Goal: Task Accomplishment & Management: Manage account settings

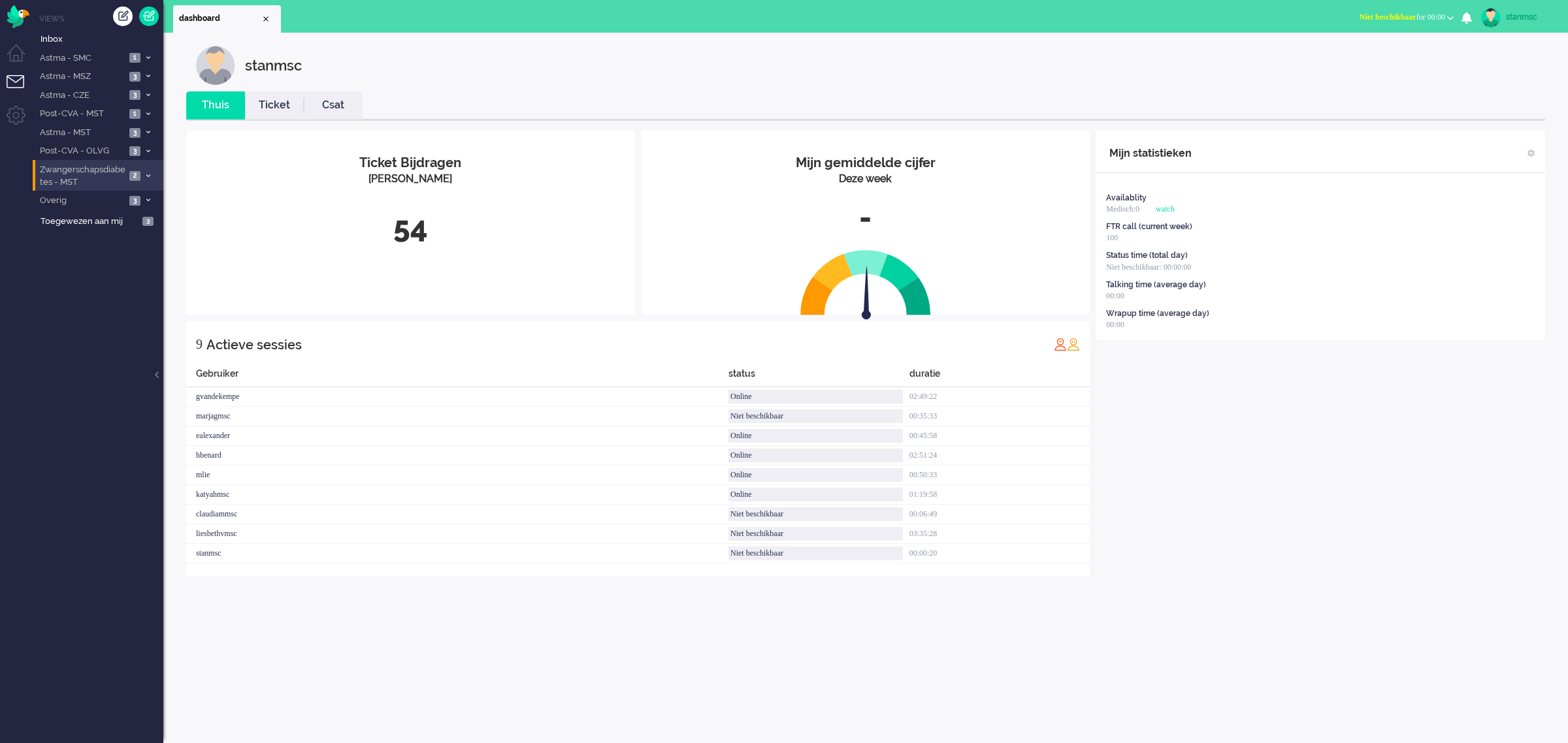
click at [69, 178] on span "Zwangerschapsdiabetes - MST" at bounding box center [81, 175] width 88 height 24
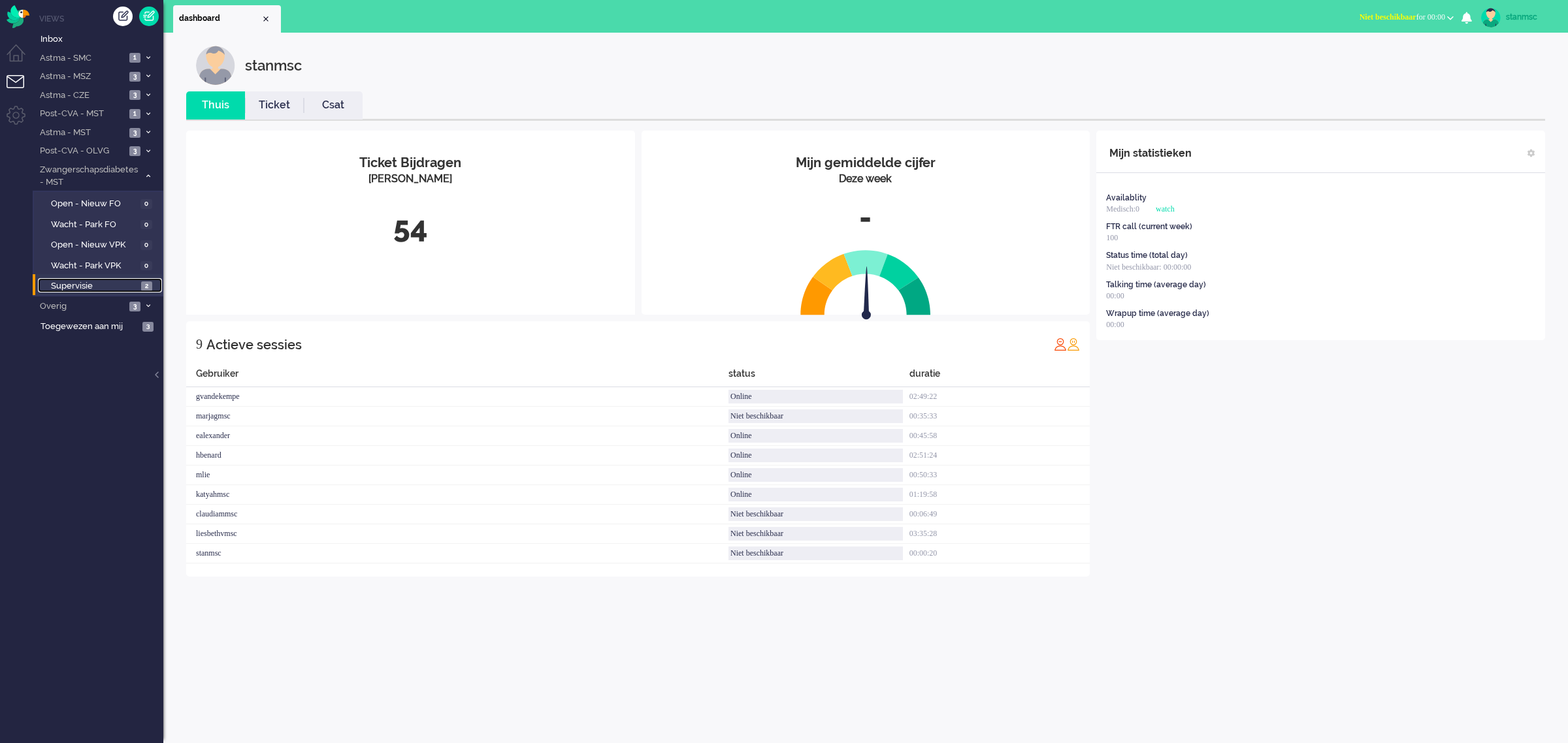
click at [85, 287] on span "Supervisie" at bounding box center [94, 286] width 87 height 13
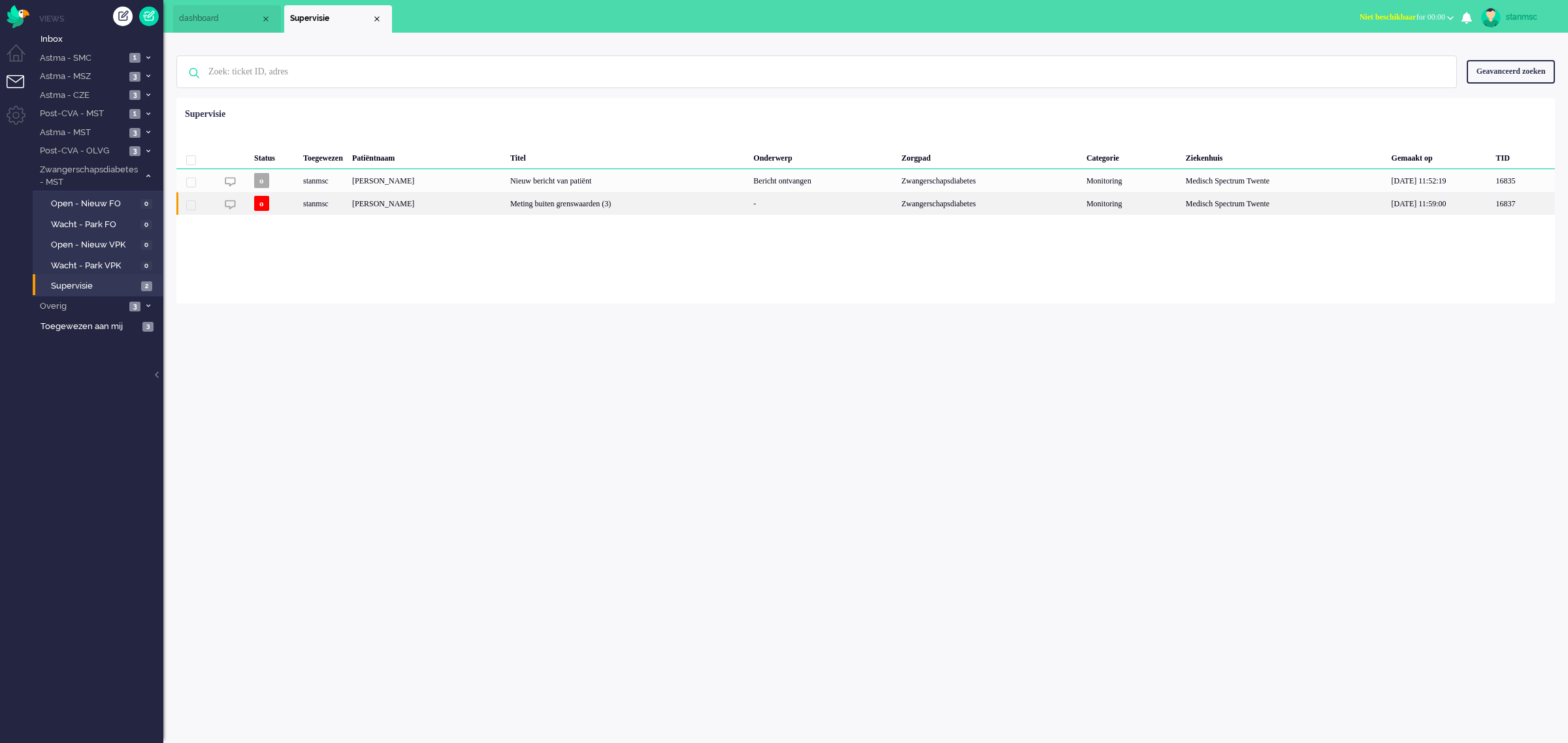
click at [415, 207] on div "[PERSON_NAME]" at bounding box center [426, 203] width 158 height 23
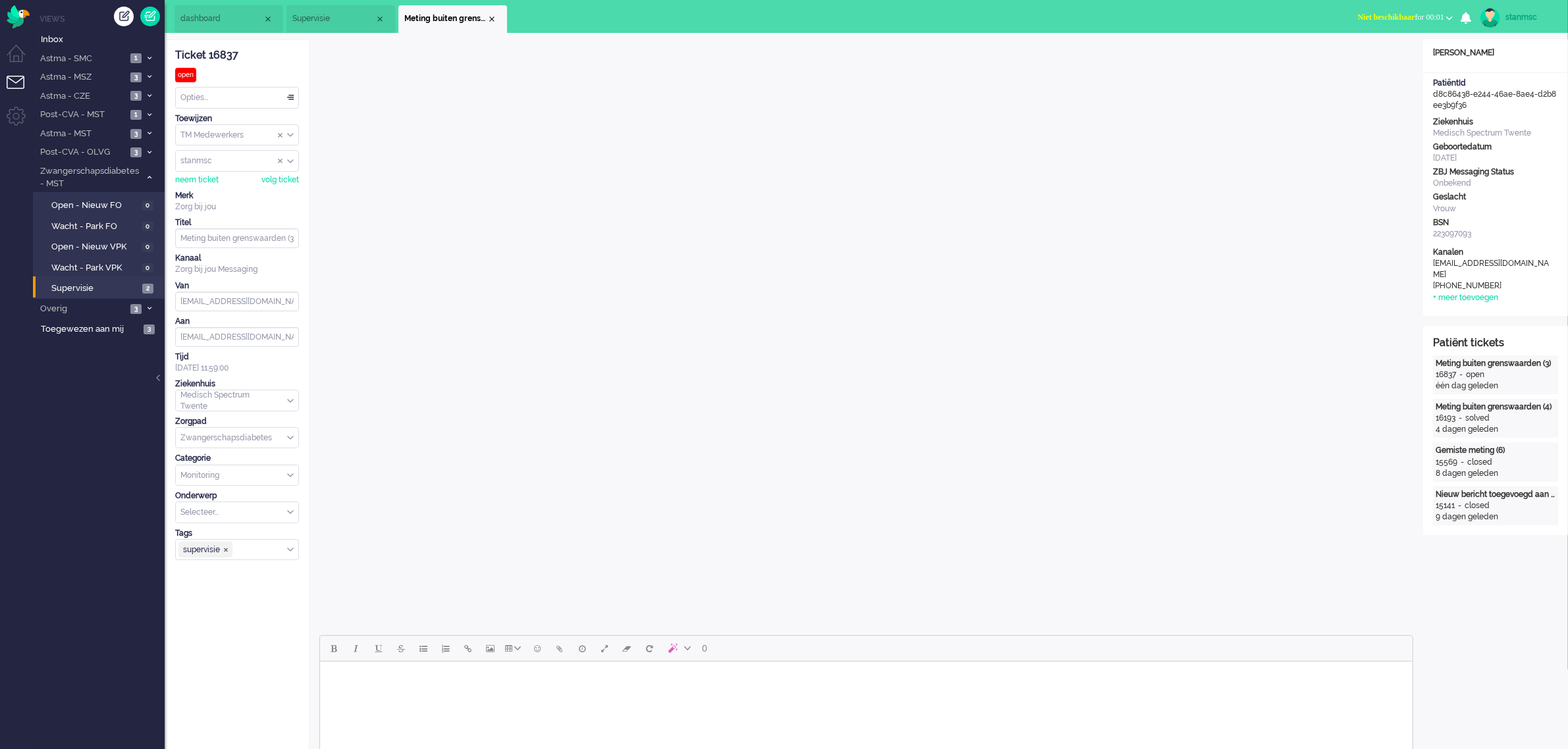
click at [329, 15] on span "Supervisie" at bounding box center [333, 19] width 83 height 11
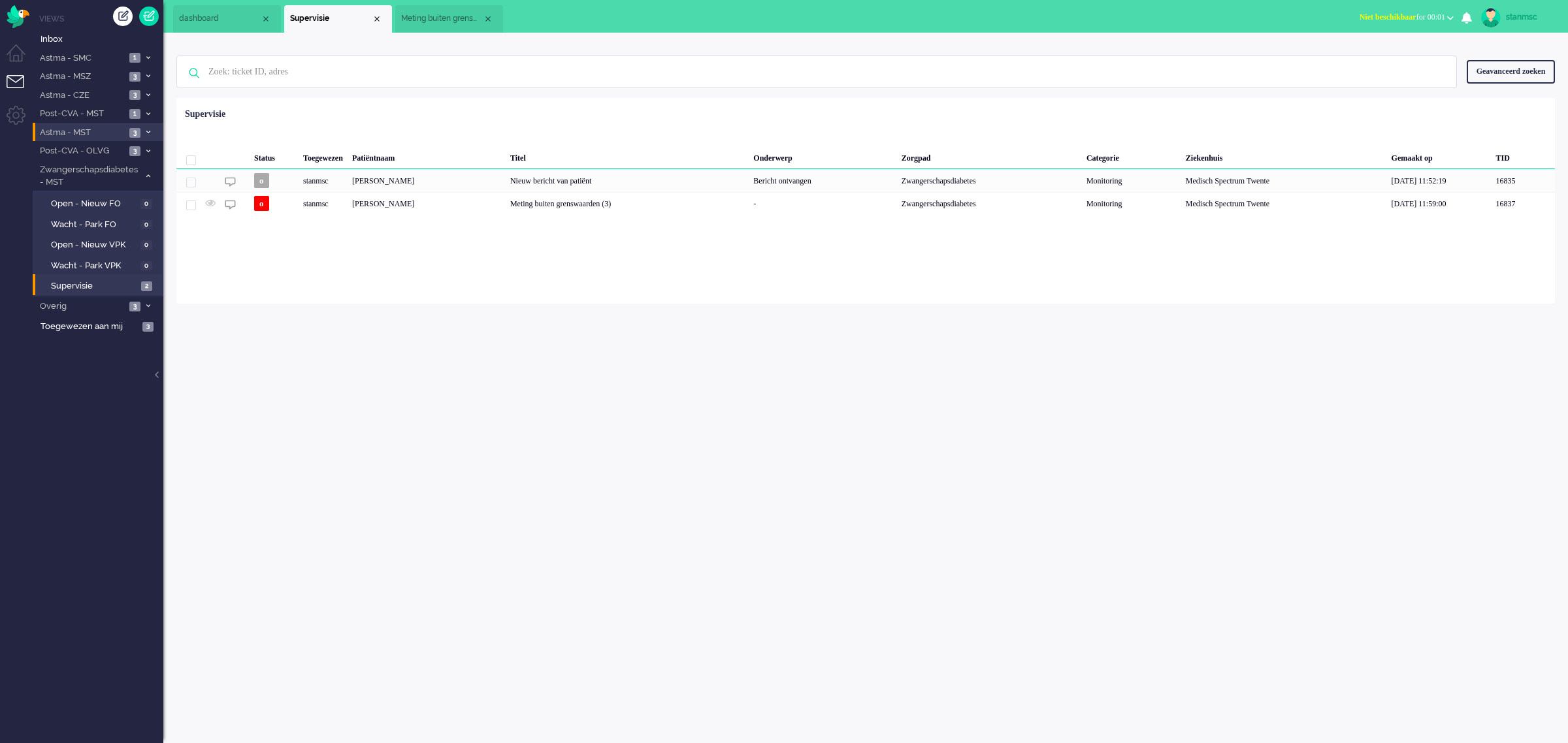
click at [108, 132] on span "Astma - MST" at bounding box center [81, 133] width 88 height 13
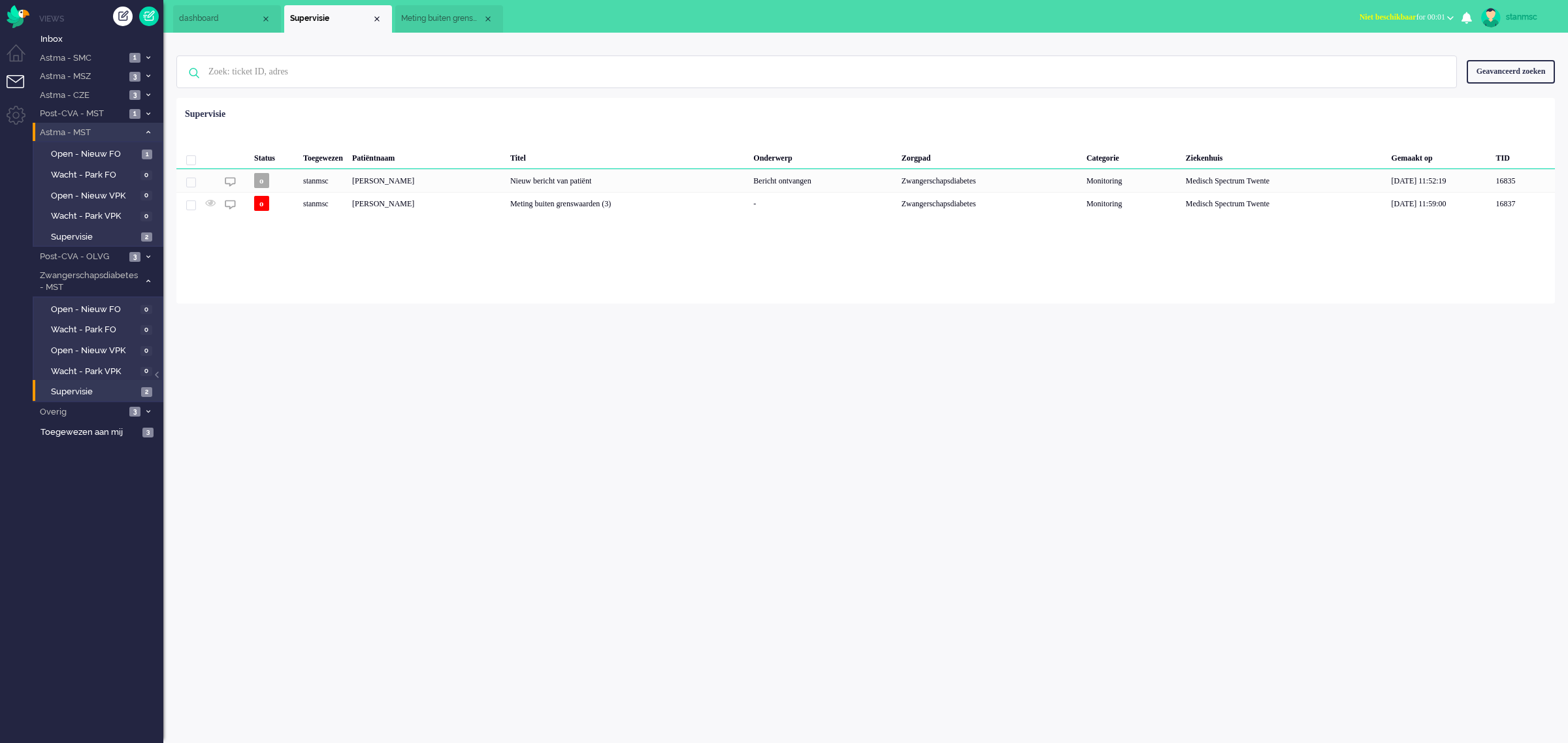
click at [125, 135] on span "Astma - MST" at bounding box center [88, 133] width 101 height 13
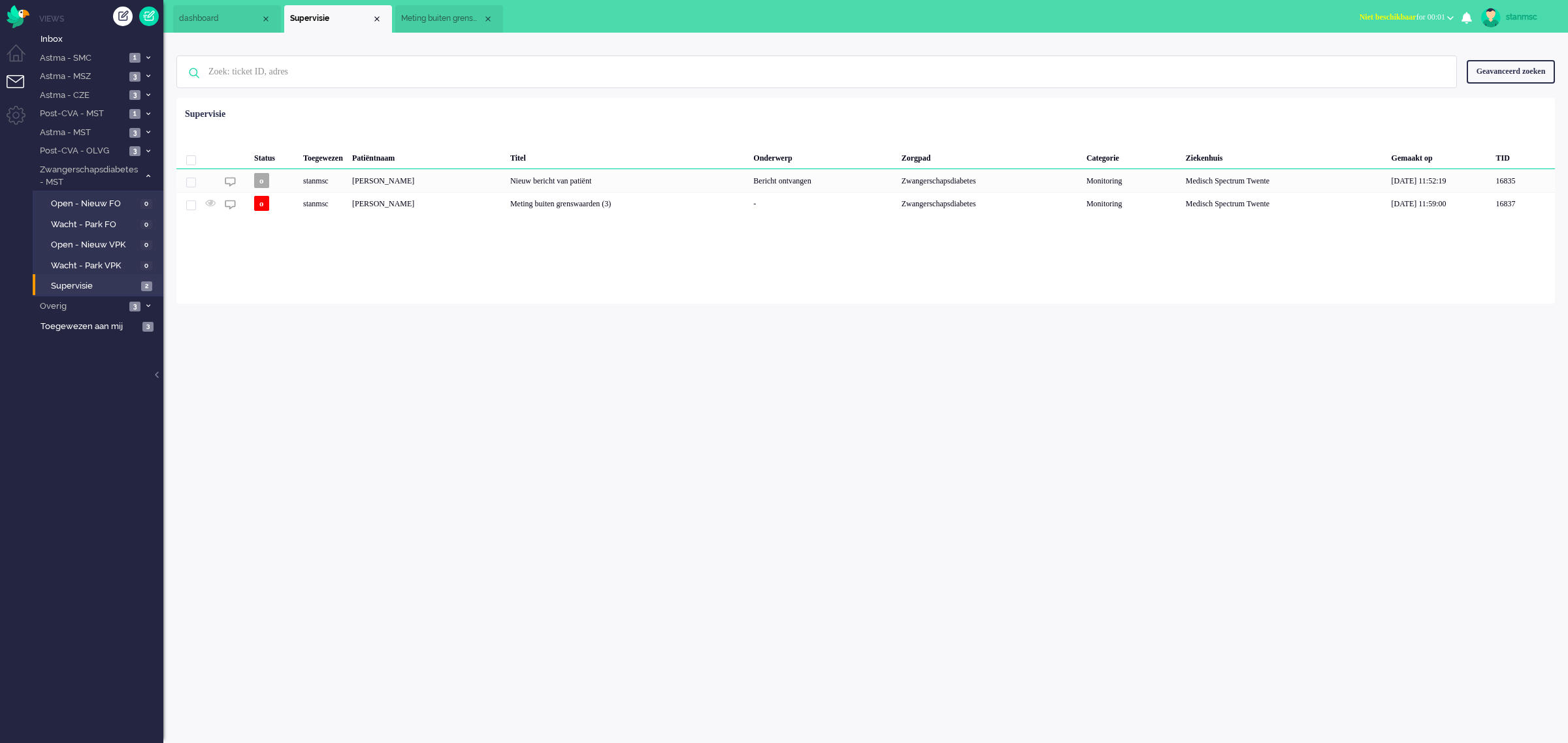
click at [439, 18] on span "Meting buiten grenswaarden (3)" at bounding box center [442, 18] width 82 height 11
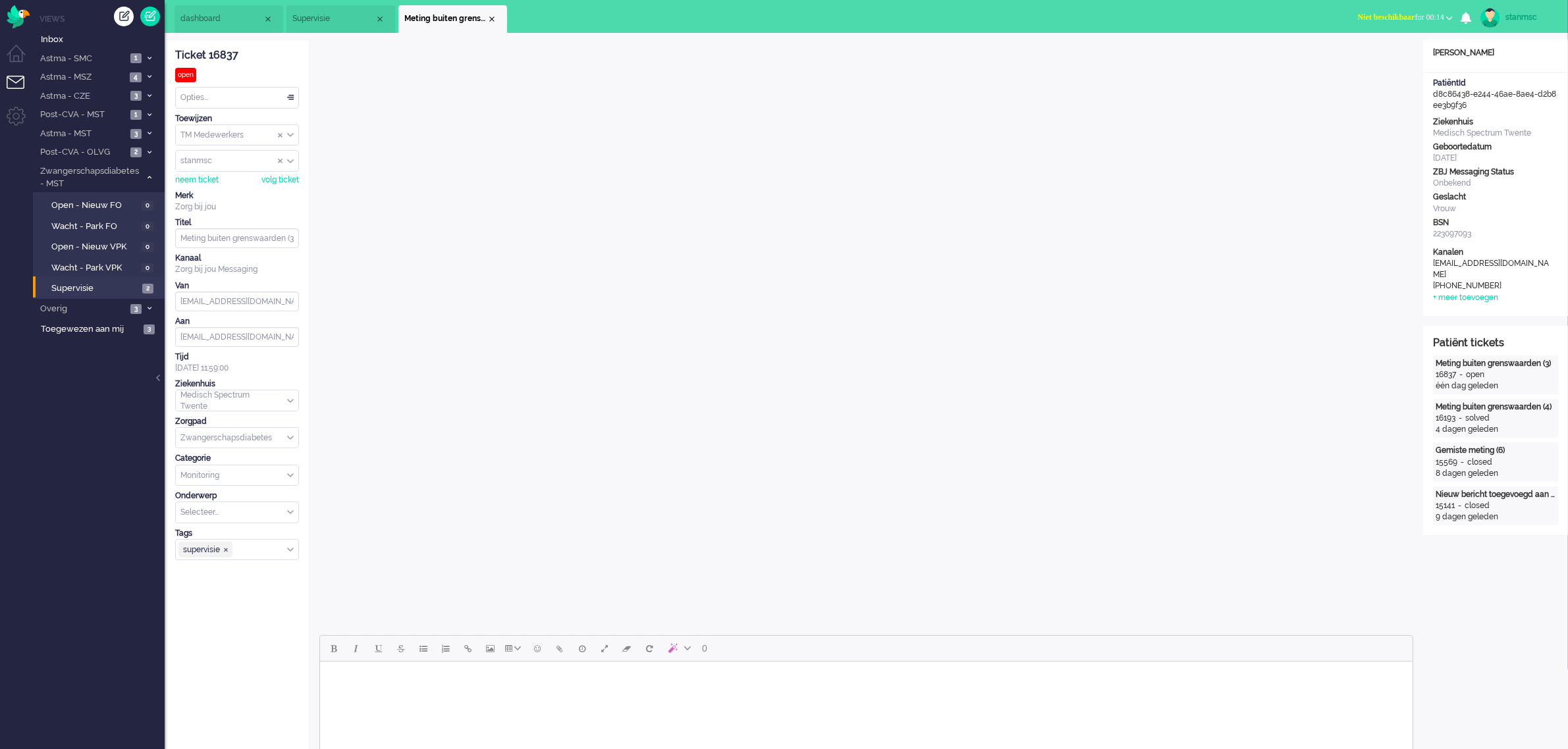
click at [1417, 19] on span "Niet beschikbaar for 00:14" at bounding box center [1401, 17] width 86 height 9
click at [1380, 55] on label "Online" at bounding box center [1399, 58] width 104 height 11
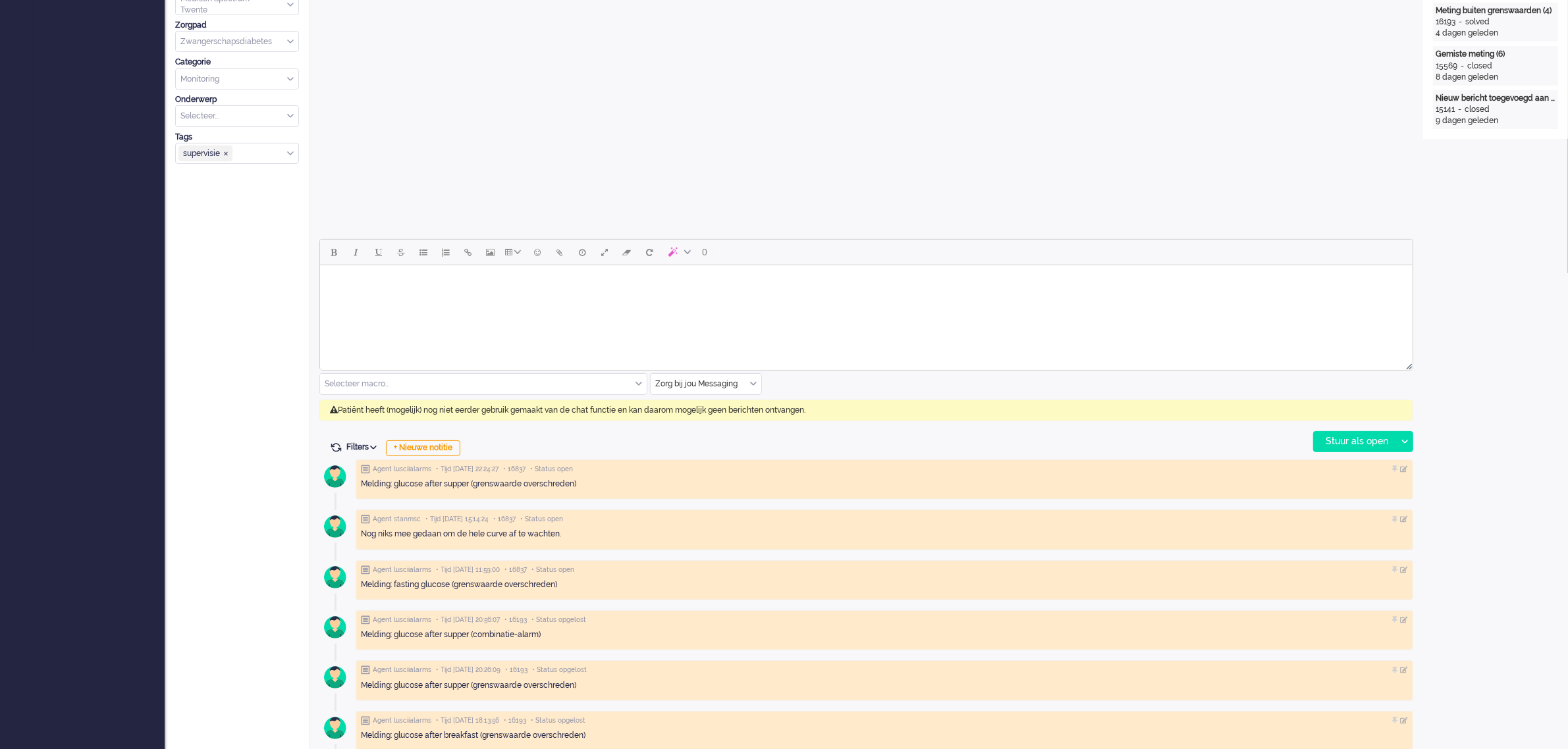
scroll to position [412, 0]
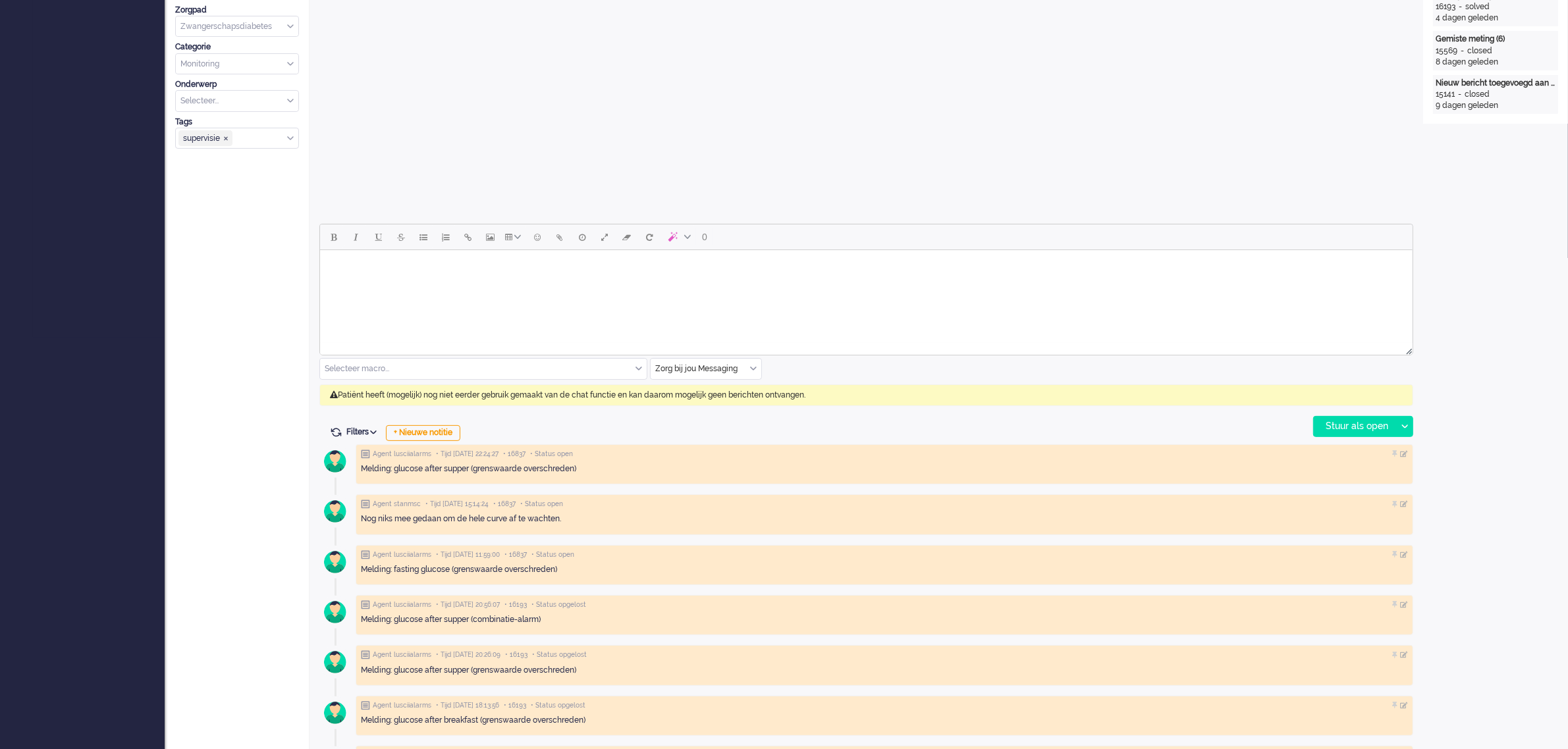
click at [752, 369] on div "Zorg bij jou Messaging" at bounding box center [706, 369] width 110 height 20
click at [715, 406] on span "uitgaand telefoon" at bounding box center [689, 407] width 65 height 11
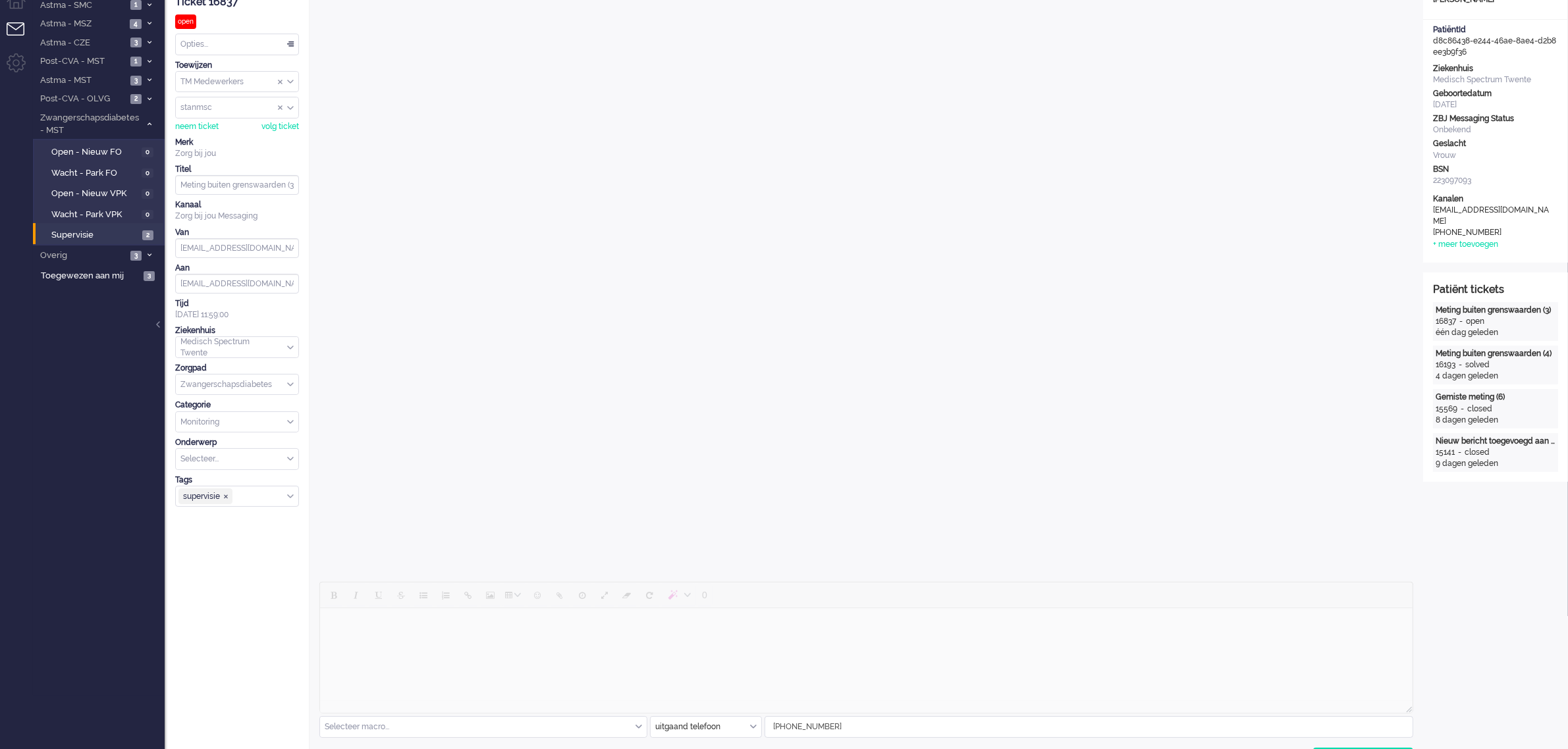
scroll to position [82, 0]
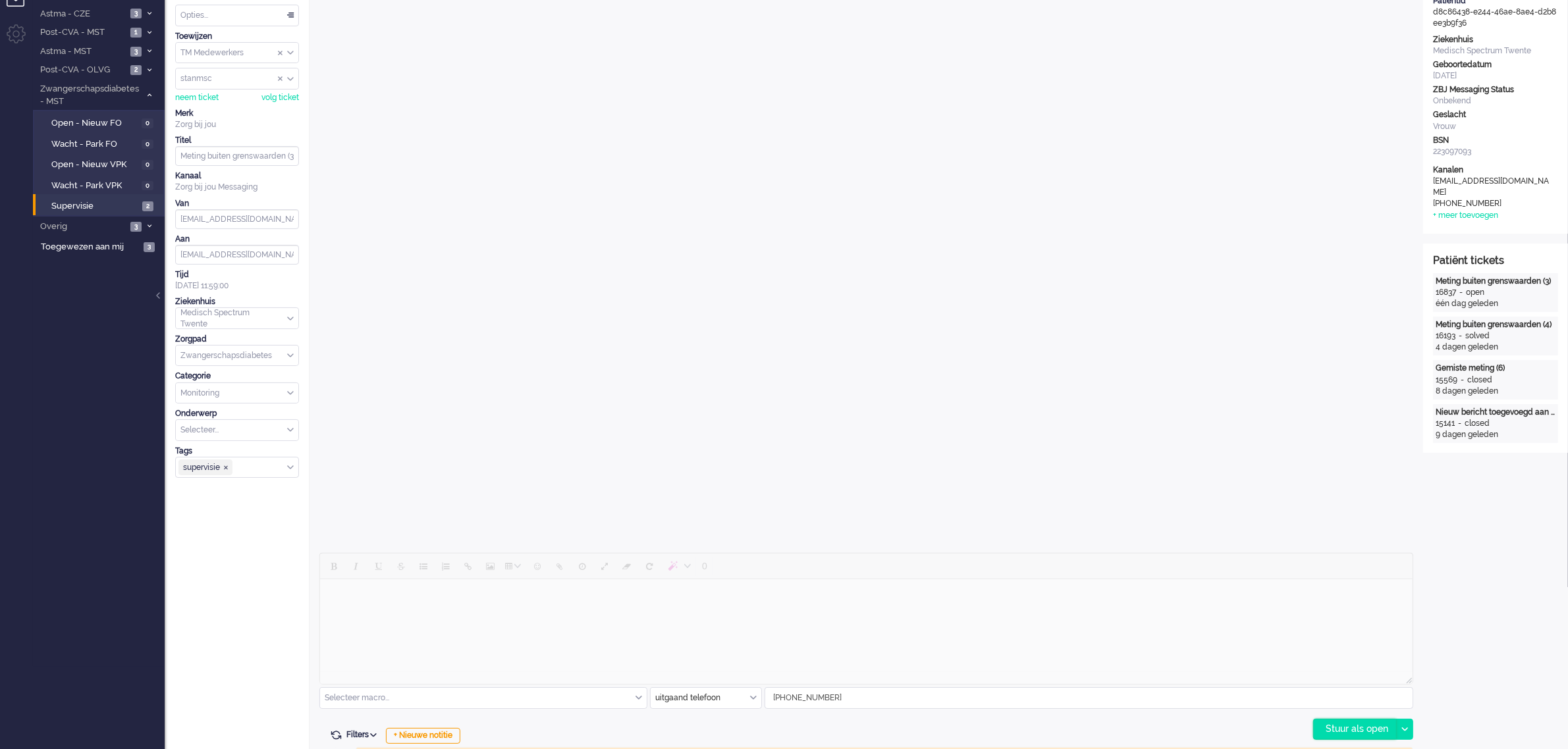
click at [1347, 726] on div "Stuur als open" at bounding box center [1356, 729] width 83 height 19
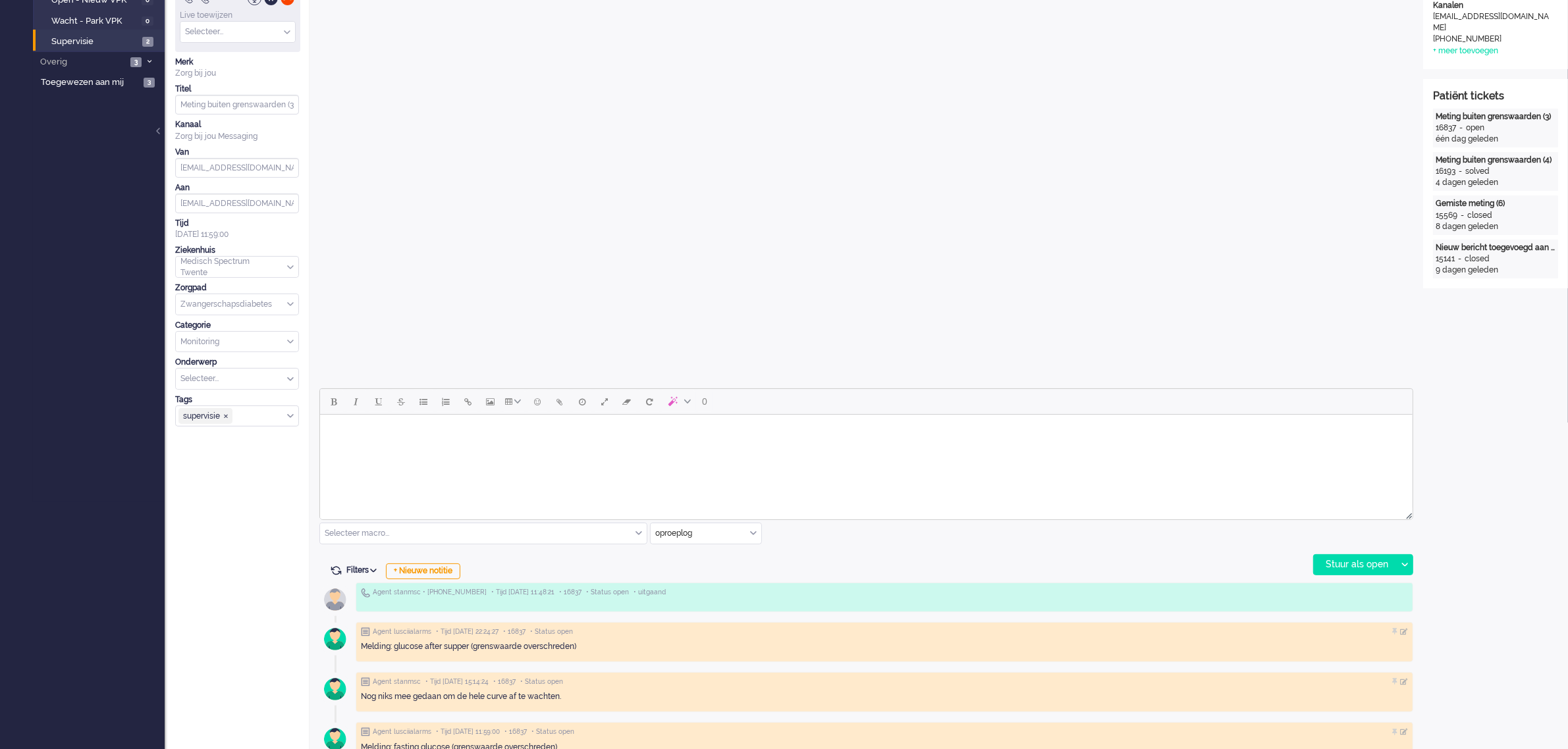
scroll to position [0, 0]
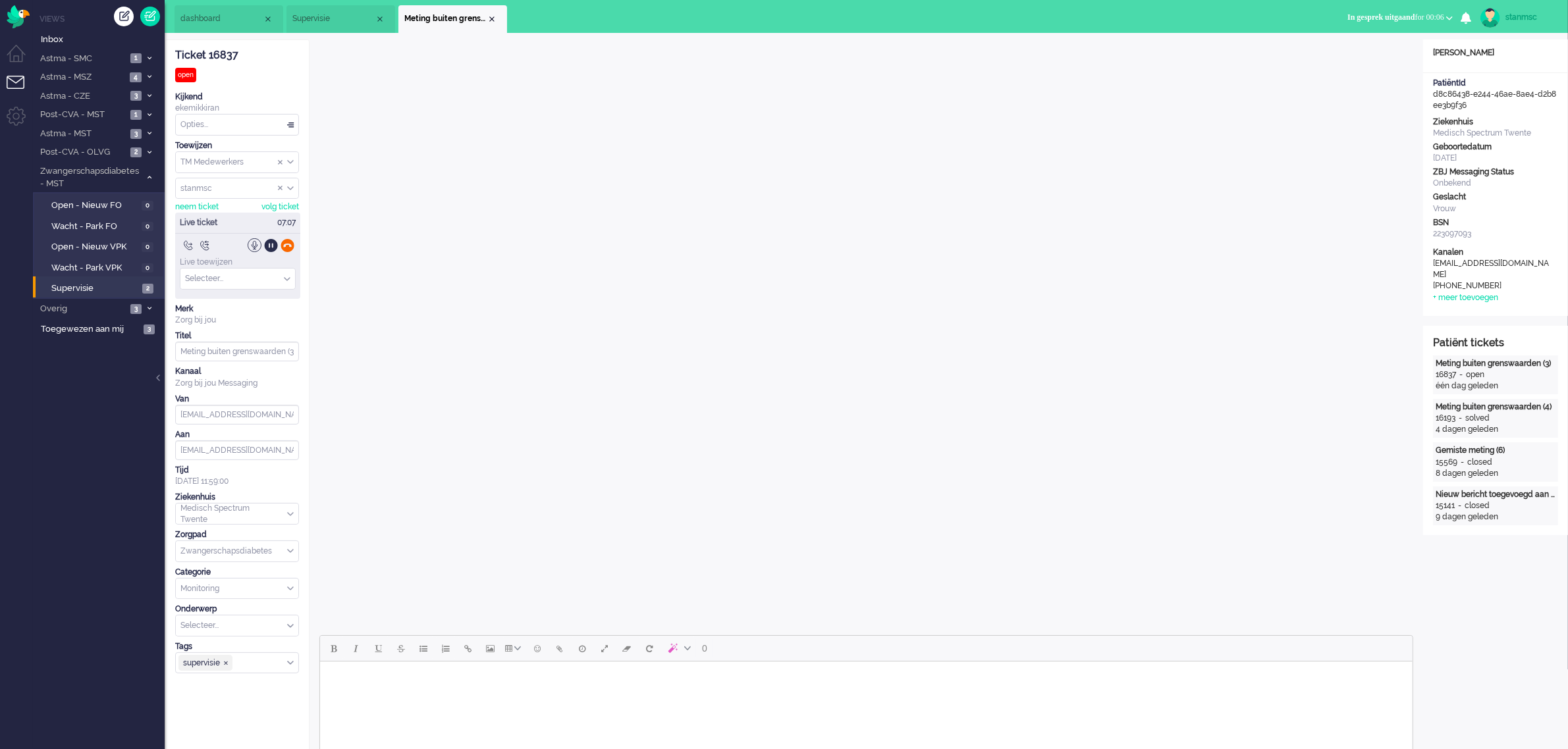
click at [287, 246] on div at bounding box center [287, 245] width 13 height 13
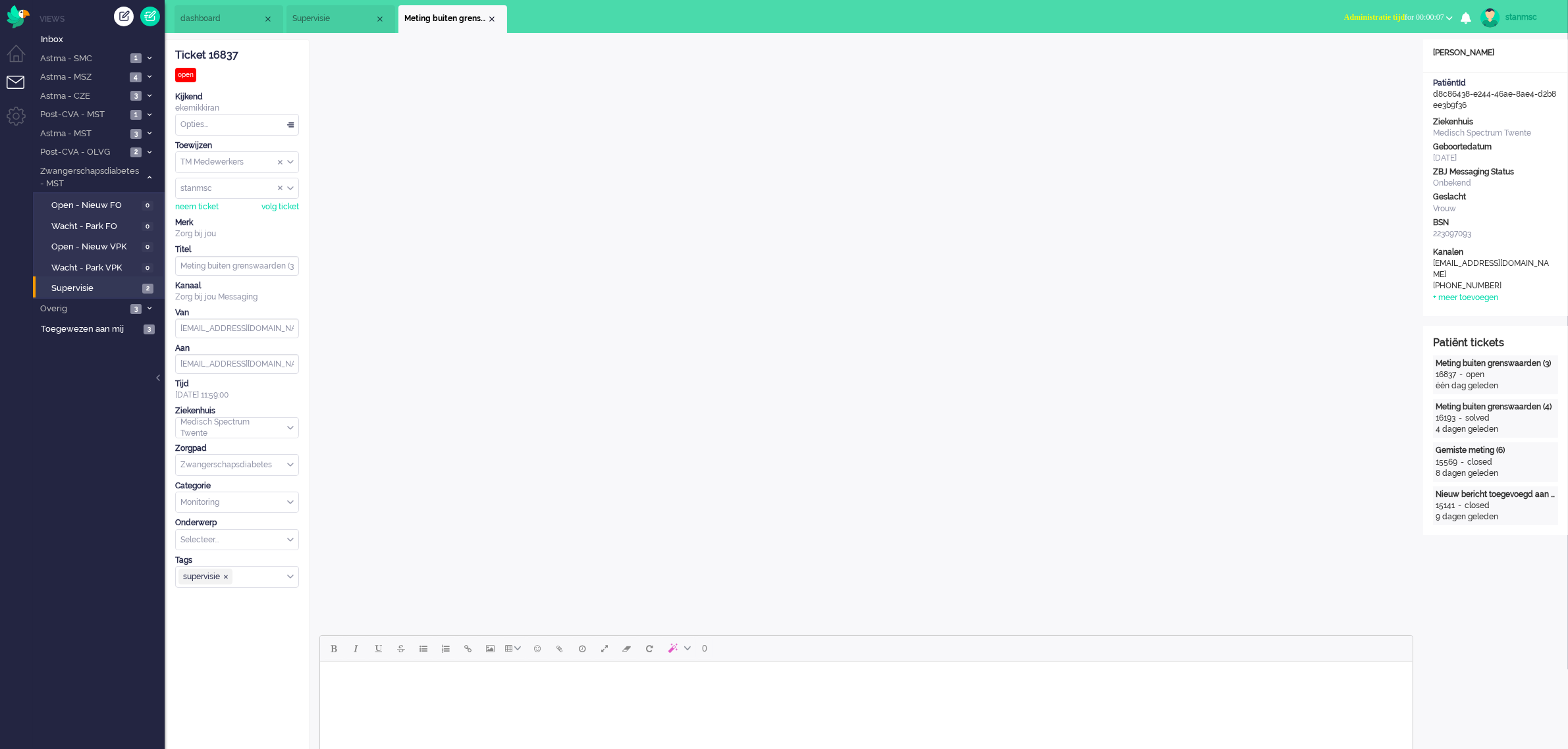
click at [1363, 18] on span "Administratie tijd" at bounding box center [1374, 17] width 61 height 9
click at [1368, 54] on label "Online" at bounding box center [1399, 58] width 104 height 11
click at [1428, 13] on span "Online for 00:00" at bounding box center [1419, 17] width 52 height 9
click at [1395, 41] on label "Niet beschikbaar" at bounding box center [1399, 44] width 104 height 11
click at [210, 126] on div "Opties..." at bounding box center [237, 125] width 122 height 20
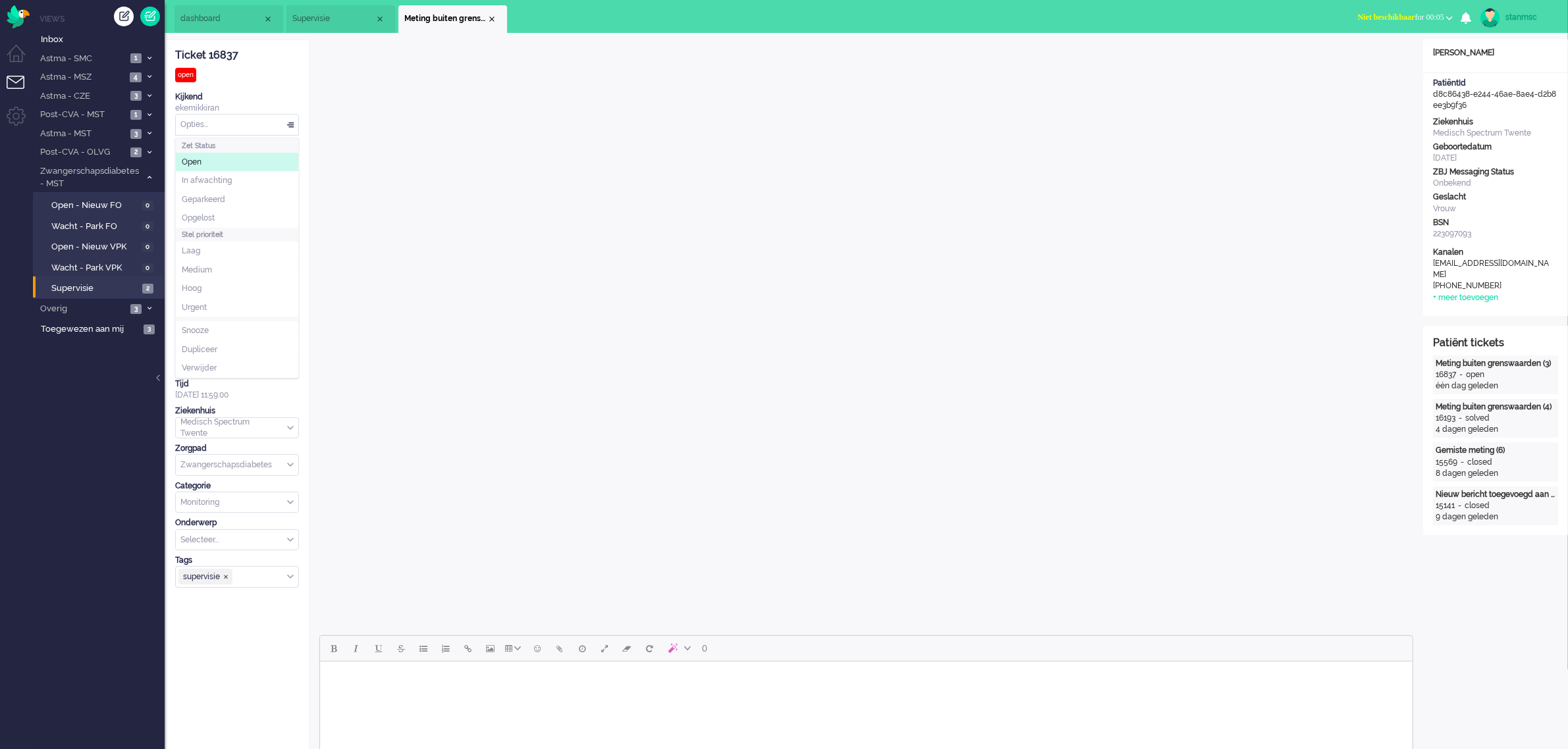
click at [269, 80] on div "Ticket 16837 open Kijkend ekemikkiran Opties... Zet Status Open In afwachting G…" at bounding box center [237, 314] width 124 height 548
click at [222, 125] on div "Opties..." at bounding box center [237, 125] width 122 height 20
click at [217, 221] on li "Opgelost" at bounding box center [237, 218] width 122 height 19
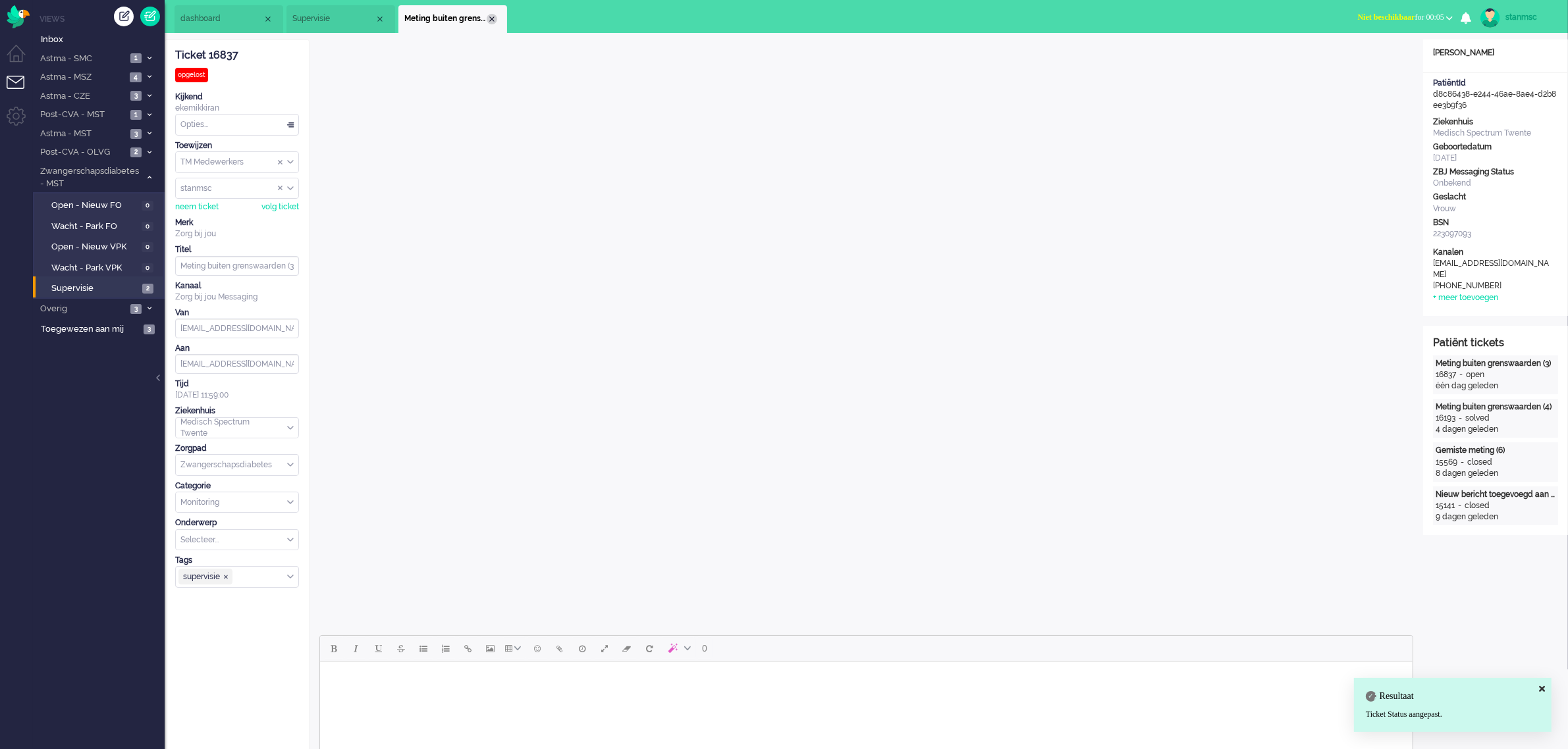
click at [492, 19] on div "Close tab" at bounding box center [492, 19] width 11 height 11
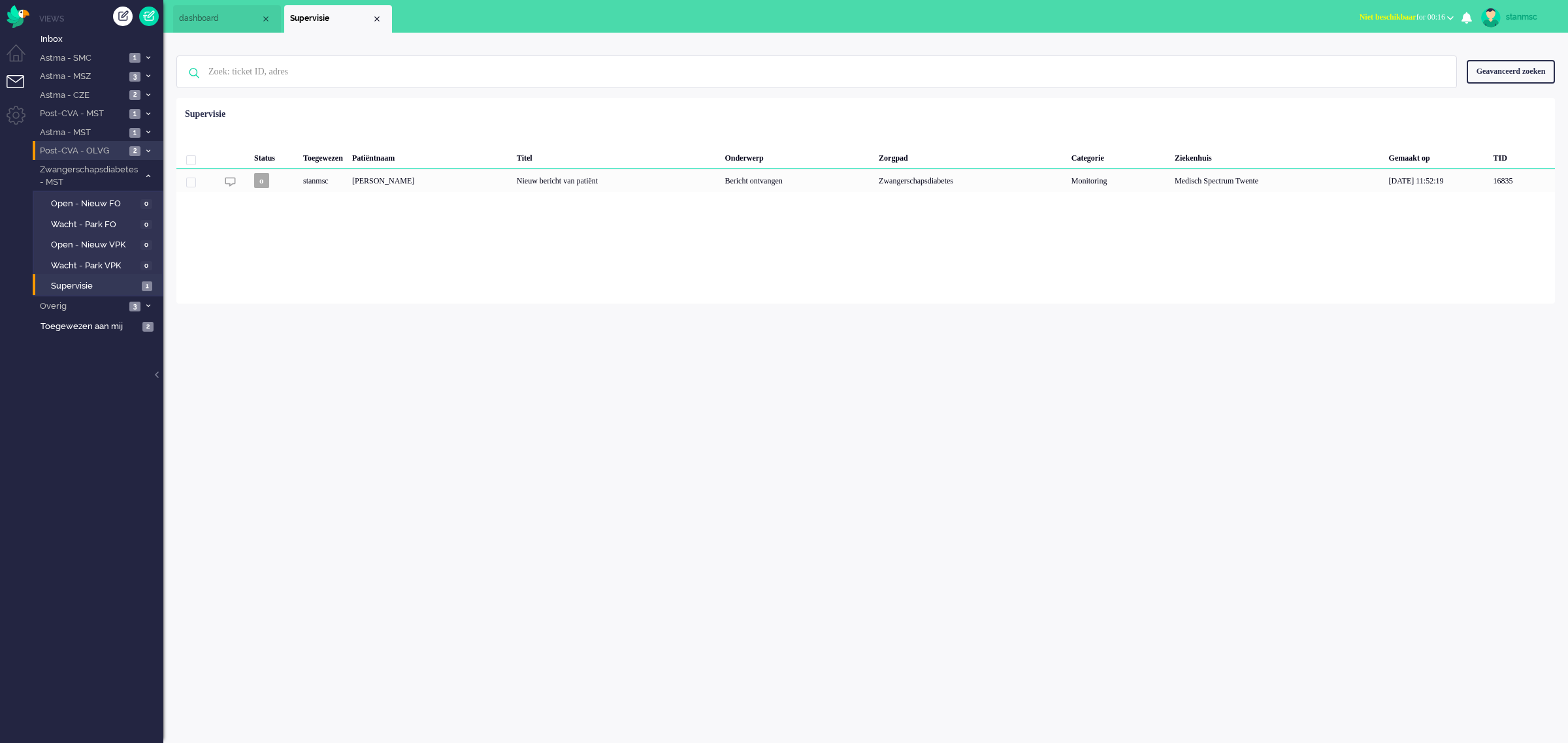
click at [69, 150] on span "Post-CVA - OLVG" at bounding box center [81, 151] width 88 height 13
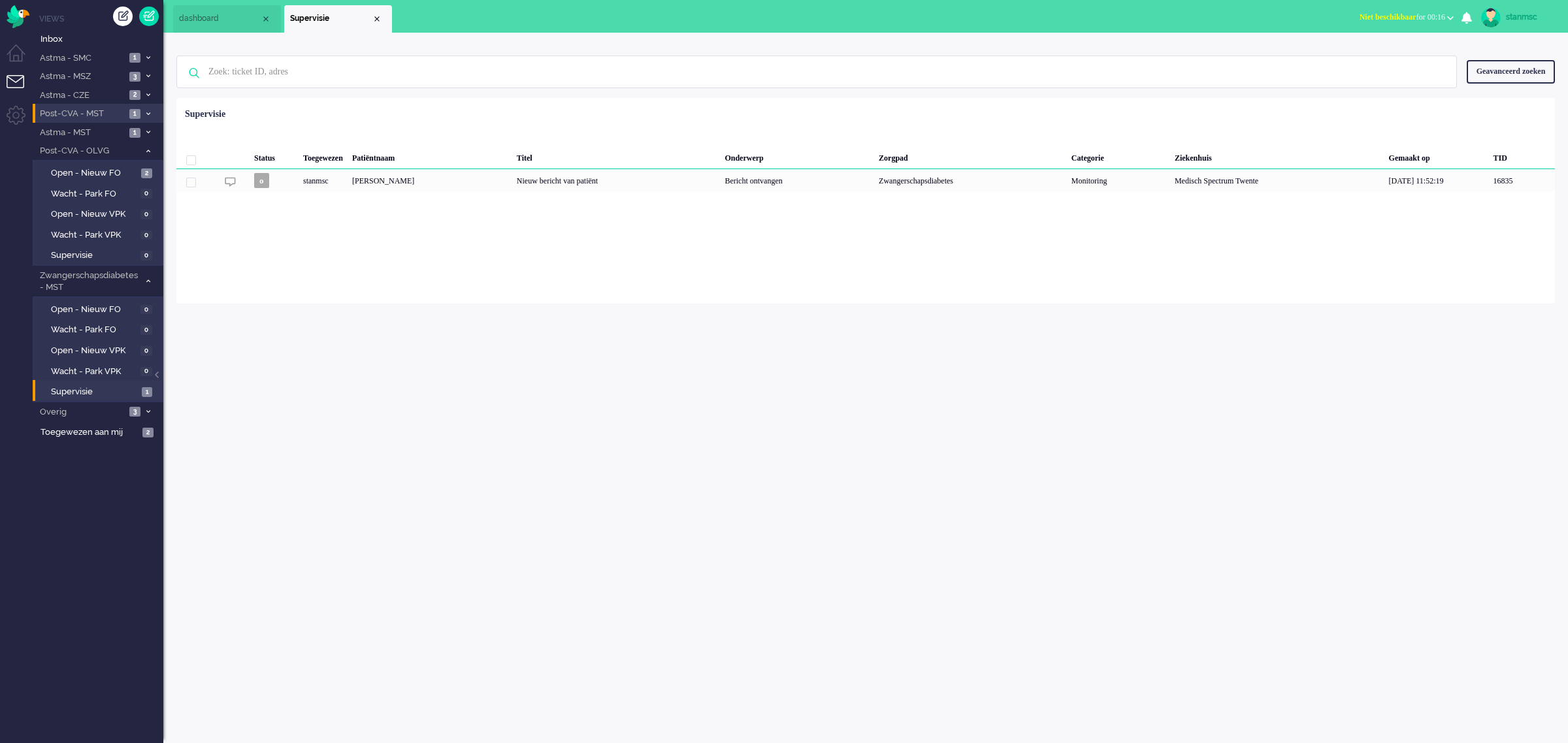
click at [69, 113] on span "Post-CVA - MST" at bounding box center [81, 114] width 88 height 13
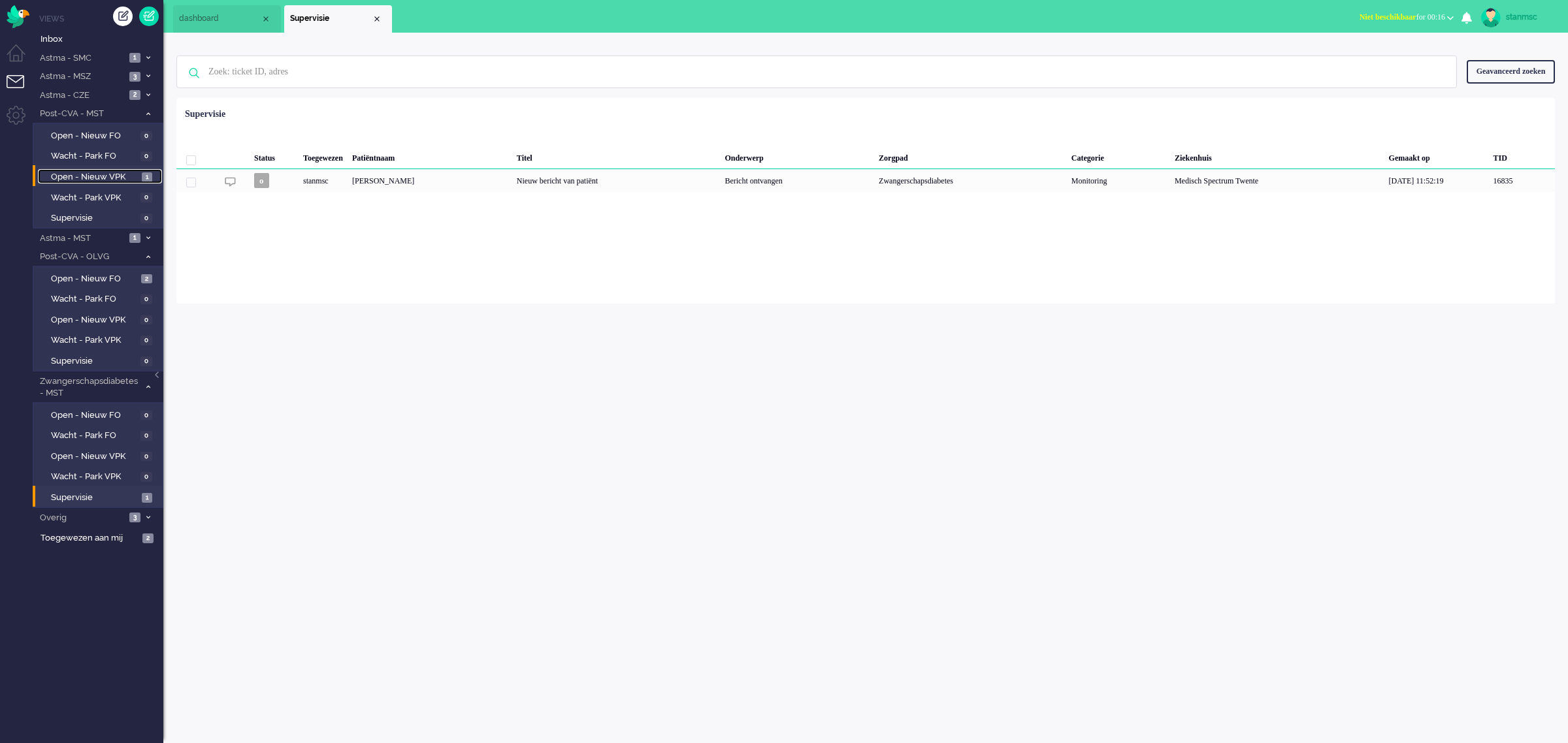
click at [79, 174] on span "Open - Nieuw VPK" at bounding box center [94, 177] width 88 height 13
click at [79, 61] on span "Astma - SMC" at bounding box center [81, 58] width 88 height 13
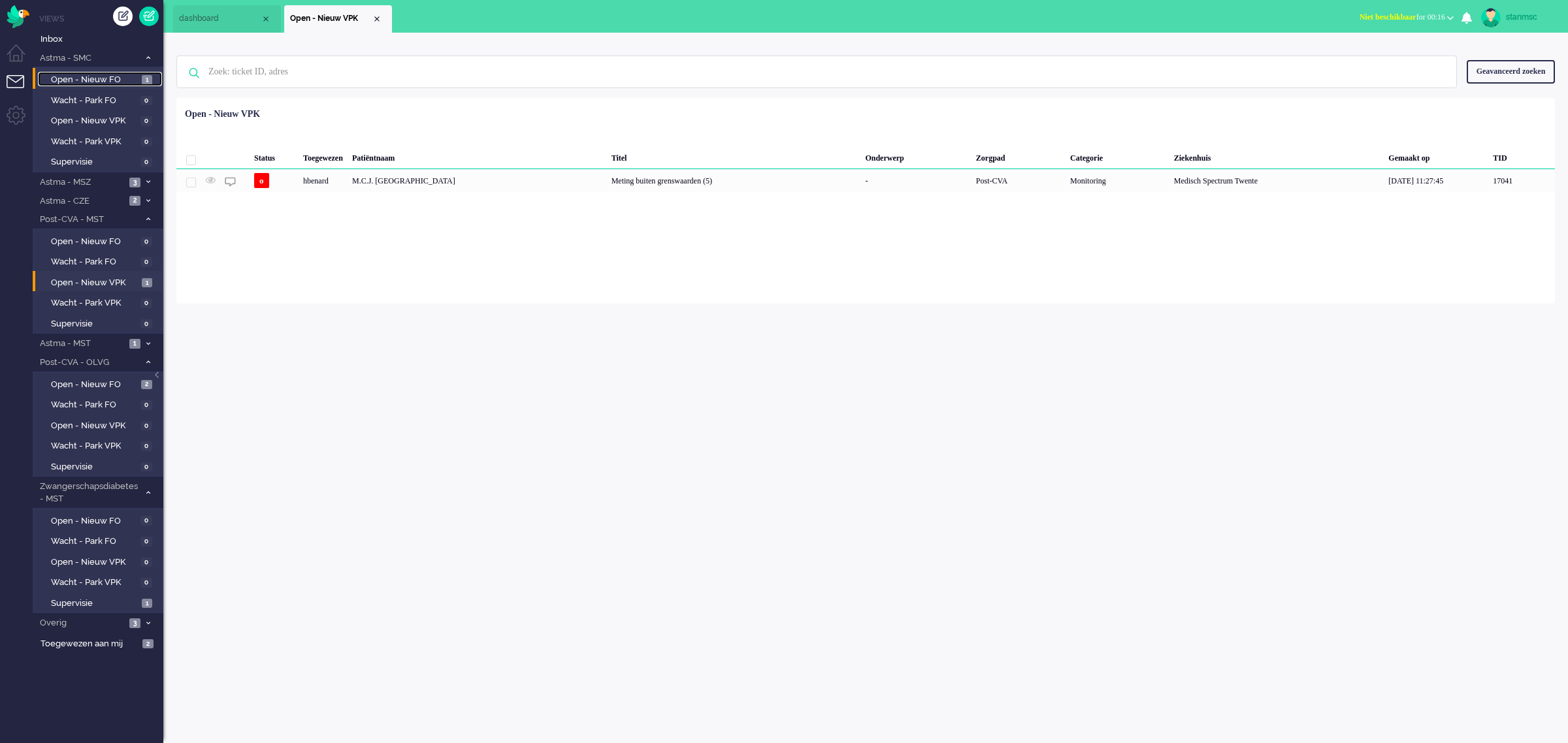
click at [82, 76] on span "Open - Nieuw FO" at bounding box center [94, 79] width 88 height 13
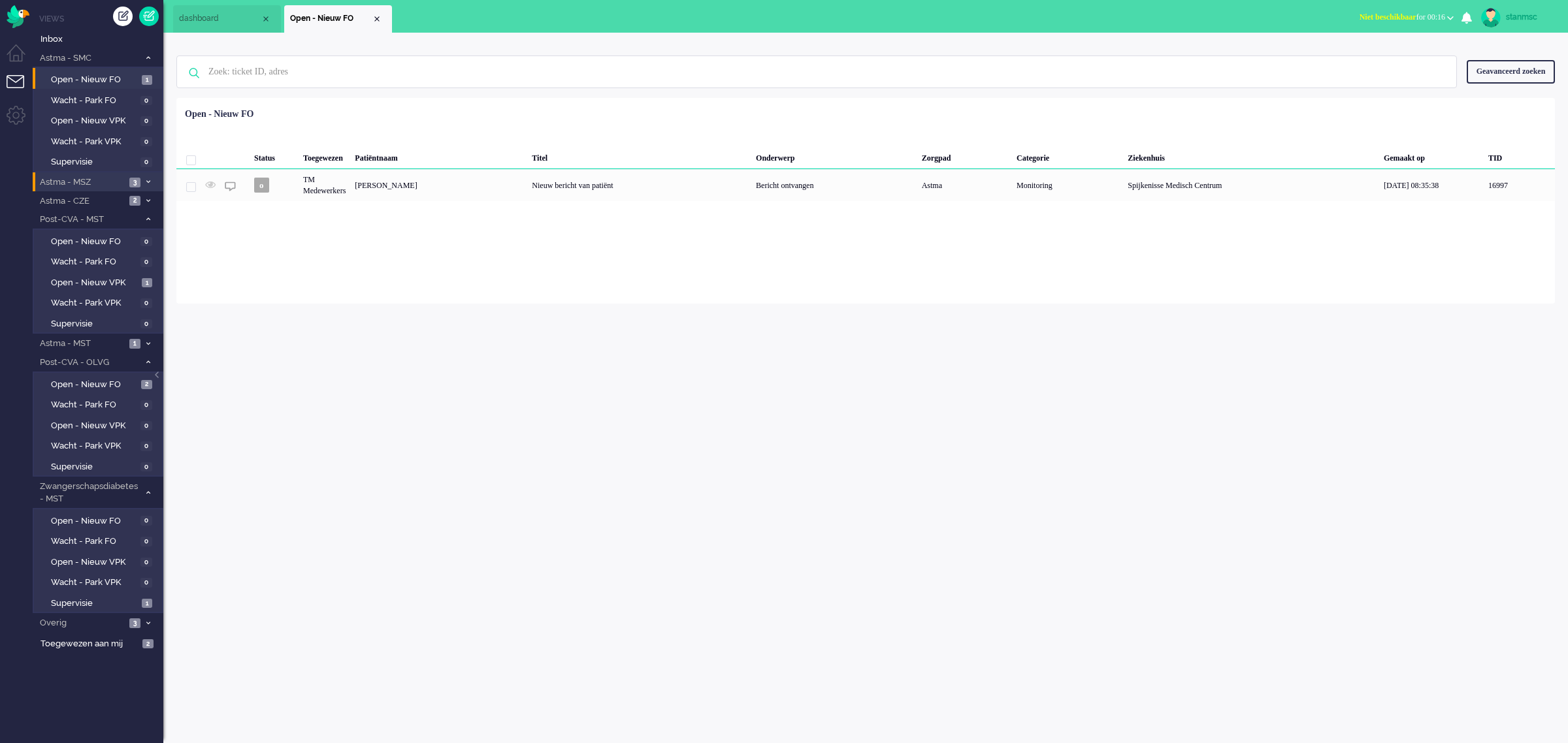
click at [89, 181] on span "Astma - MSZ" at bounding box center [81, 182] width 88 height 13
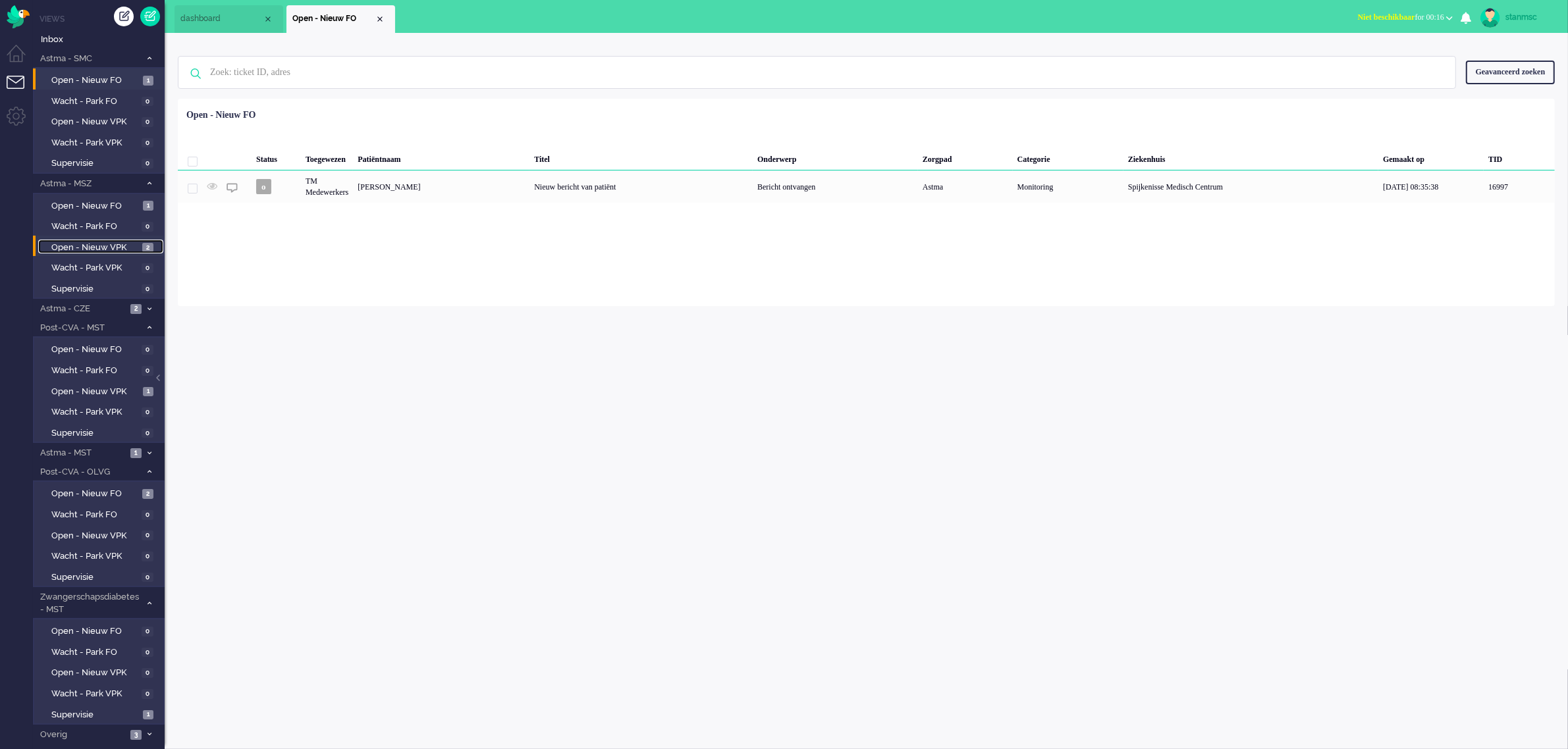
click at [97, 246] on span "Open - Nieuw VPK" at bounding box center [95, 247] width 88 height 13
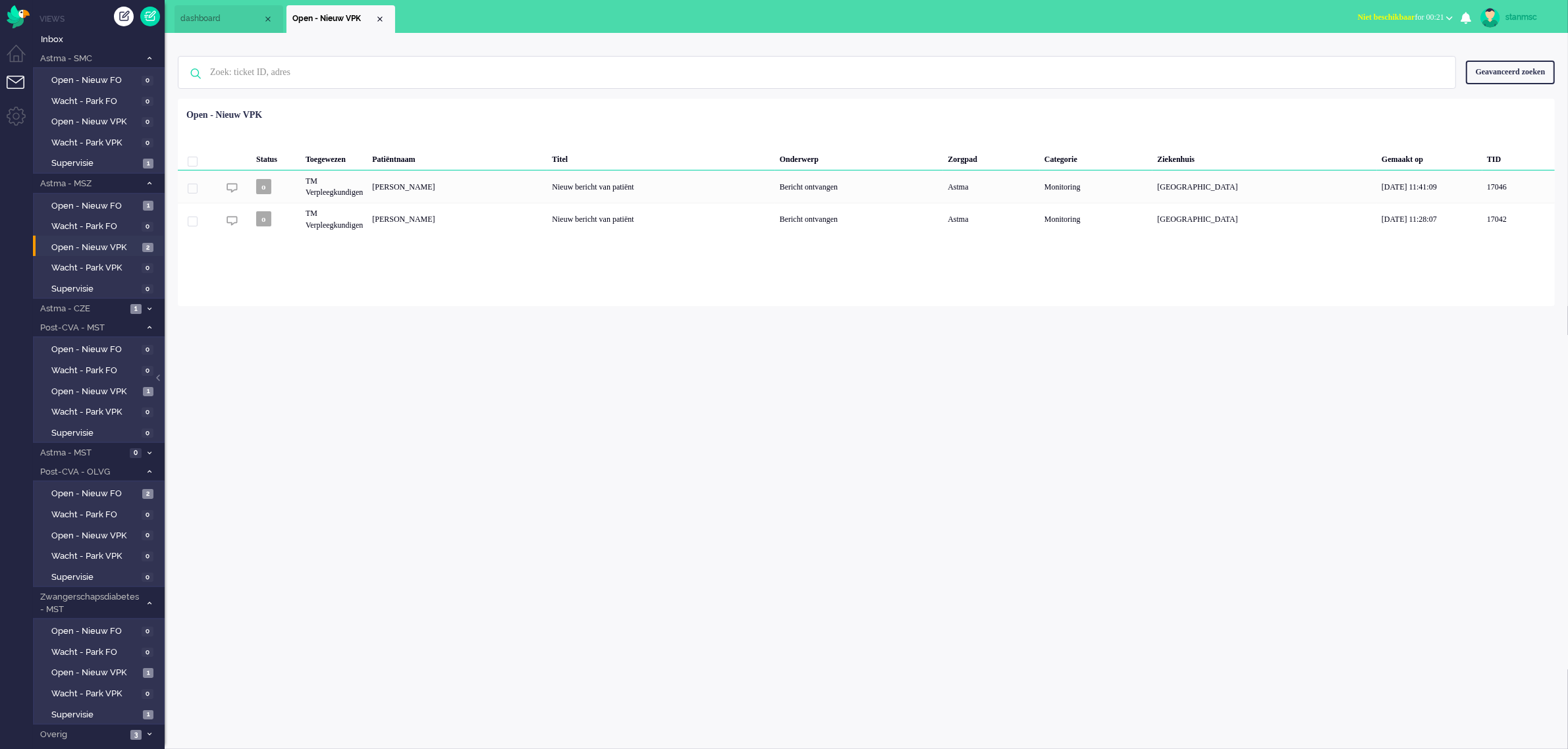
click at [1380, 17] on span "Niet beschikbaar" at bounding box center [1387, 17] width 57 height 9
click at [1368, 58] on label "Online" at bounding box center [1399, 58] width 104 height 11
click at [129, 670] on span "Open - Nieuw VPK" at bounding box center [95, 672] width 88 height 13
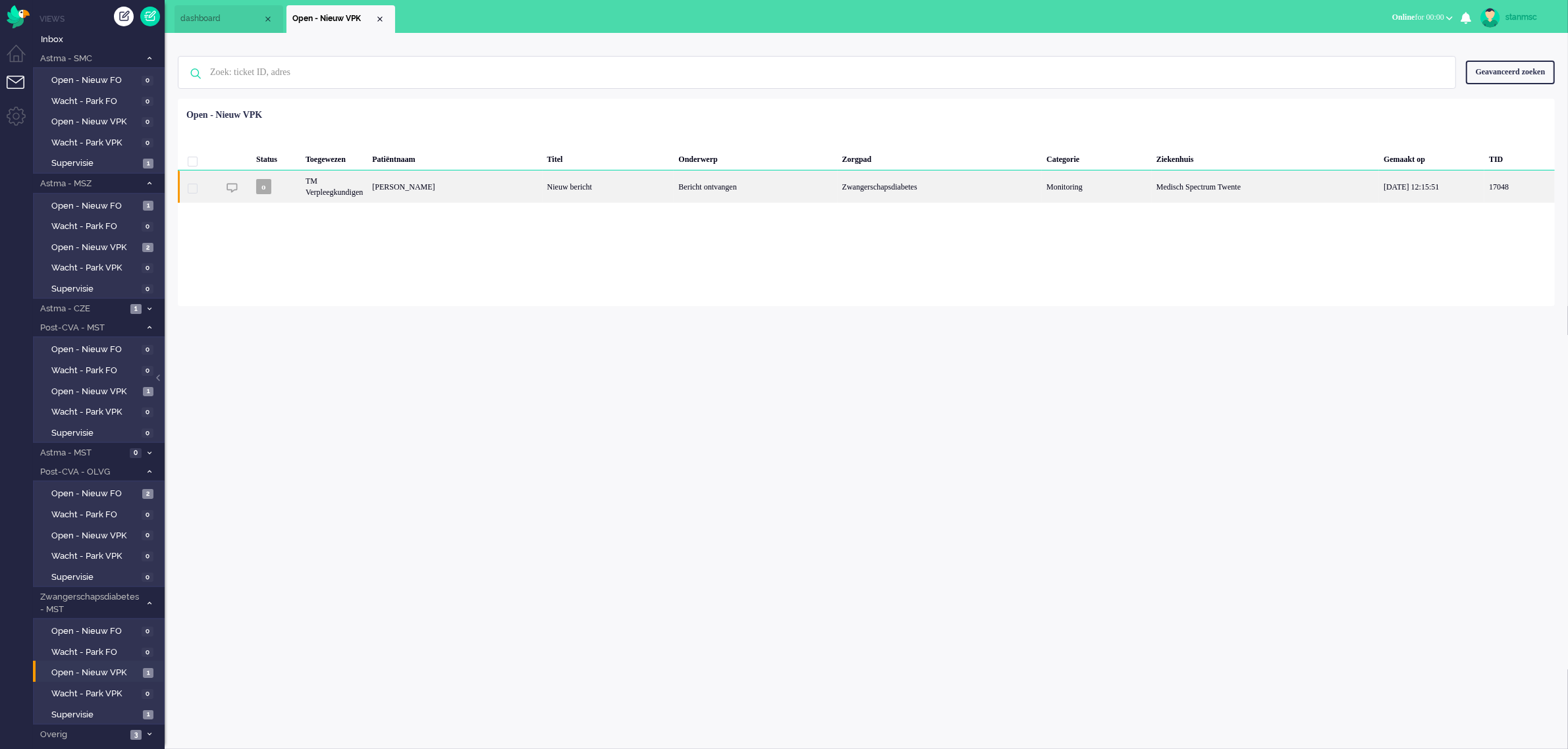
click at [366, 189] on div "TM Verpleegkundigen" at bounding box center [333, 187] width 67 height 32
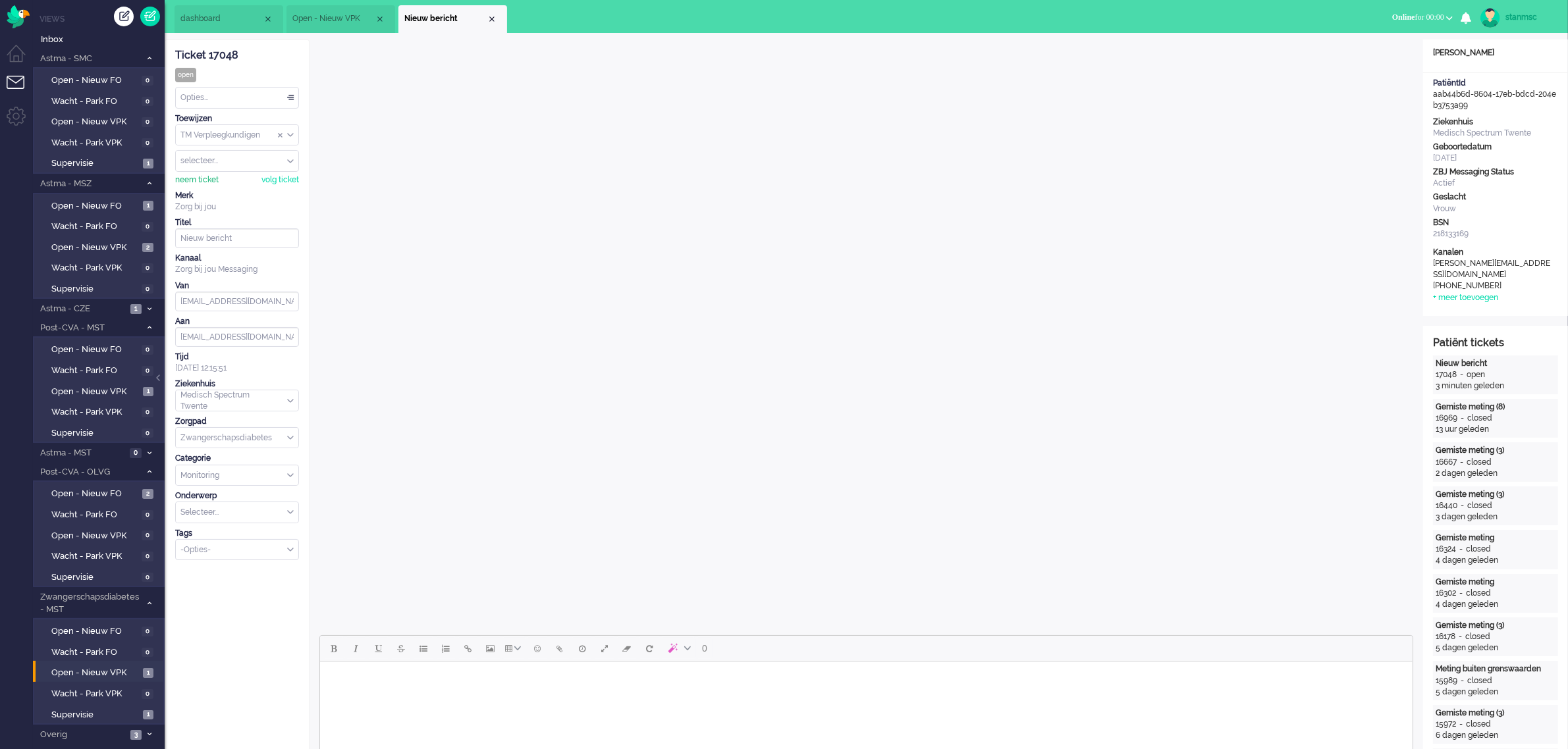
click at [206, 180] on div "neem ticket" at bounding box center [197, 179] width 44 height 11
click at [232, 98] on div "Opties..." at bounding box center [237, 98] width 122 height 20
click at [225, 189] on li "Opgelost" at bounding box center [237, 191] width 122 height 19
click at [488, 17] on div "Close tab" at bounding box center [492, 19] width 11 height 11
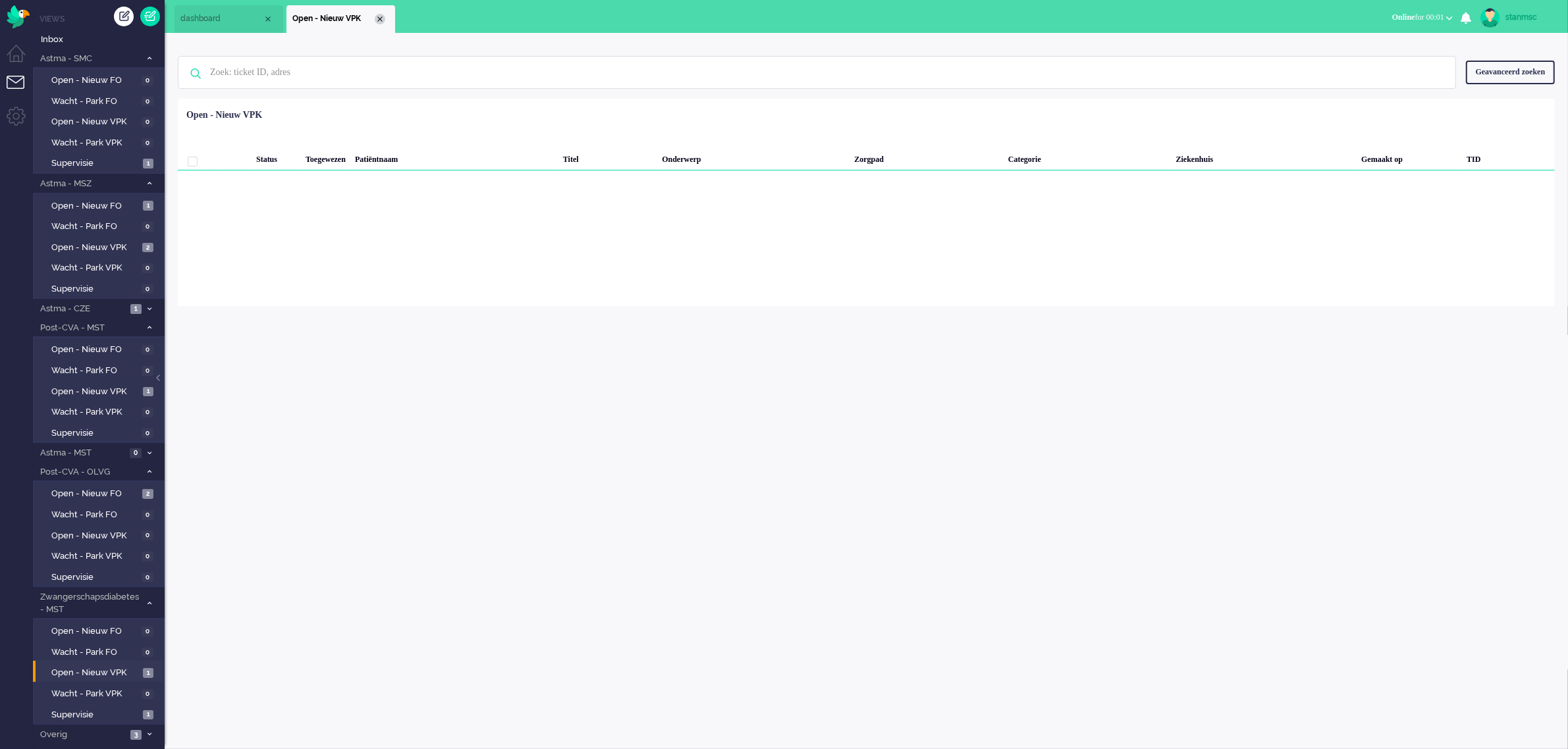
click at [382, 19] on div "Close tab" at bounding box center [380, 19] width 11 height 11
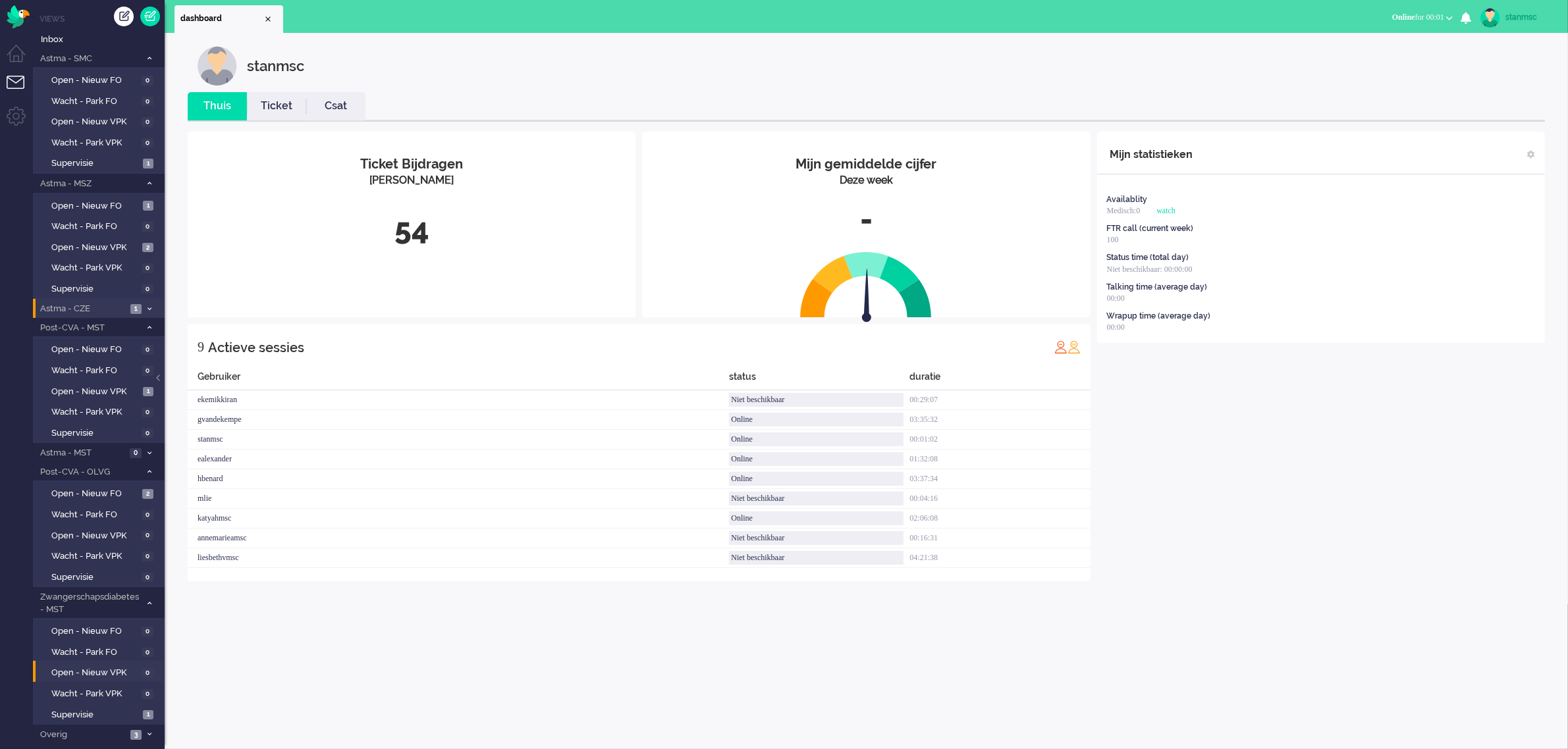
click at [89, 307] on span "Astma - CZE" at bounding box center [82, 309] width 88 height 13
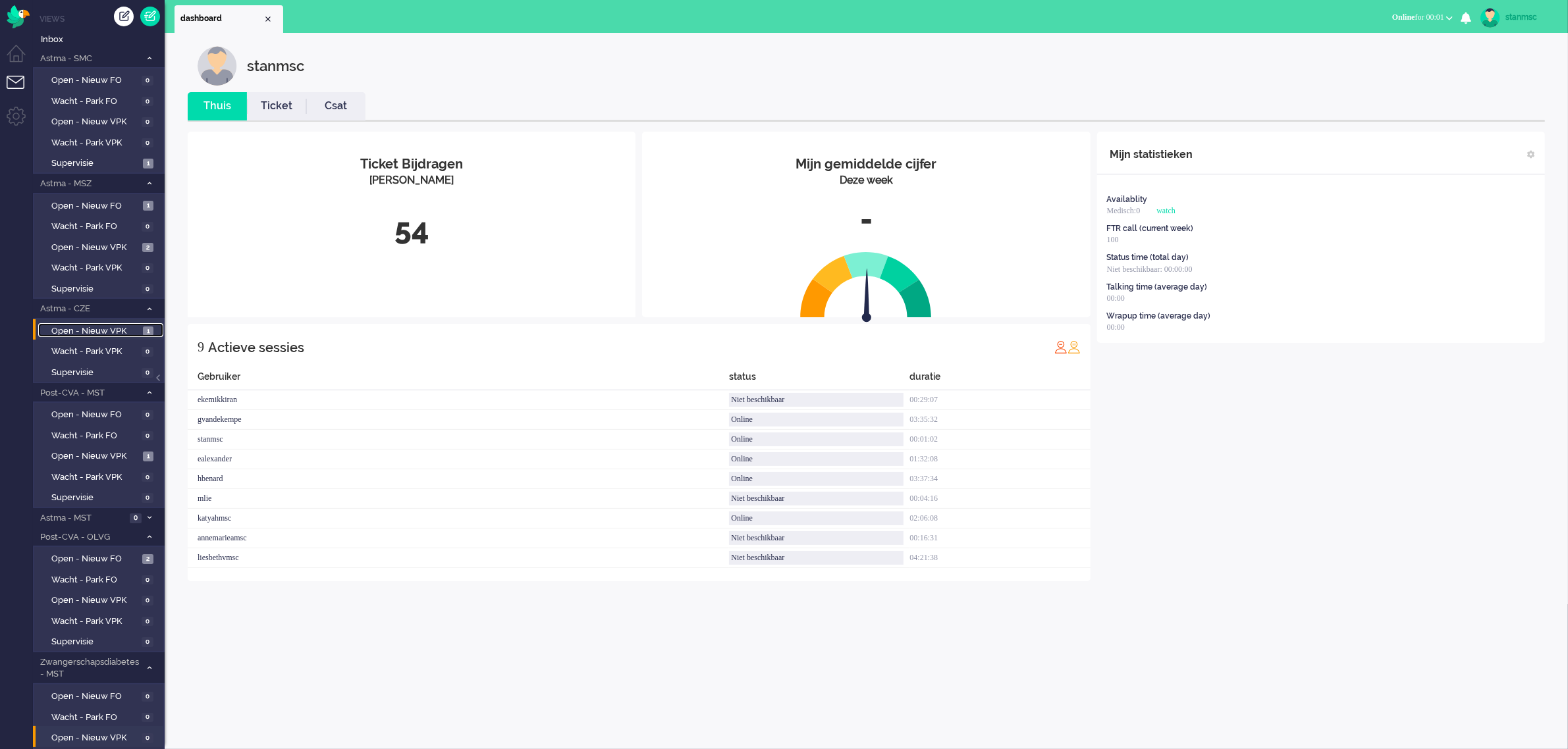
click at [99, 325] on span "Open - Nieuw VPK" at bounding box center [95, 331] width 88 height 13
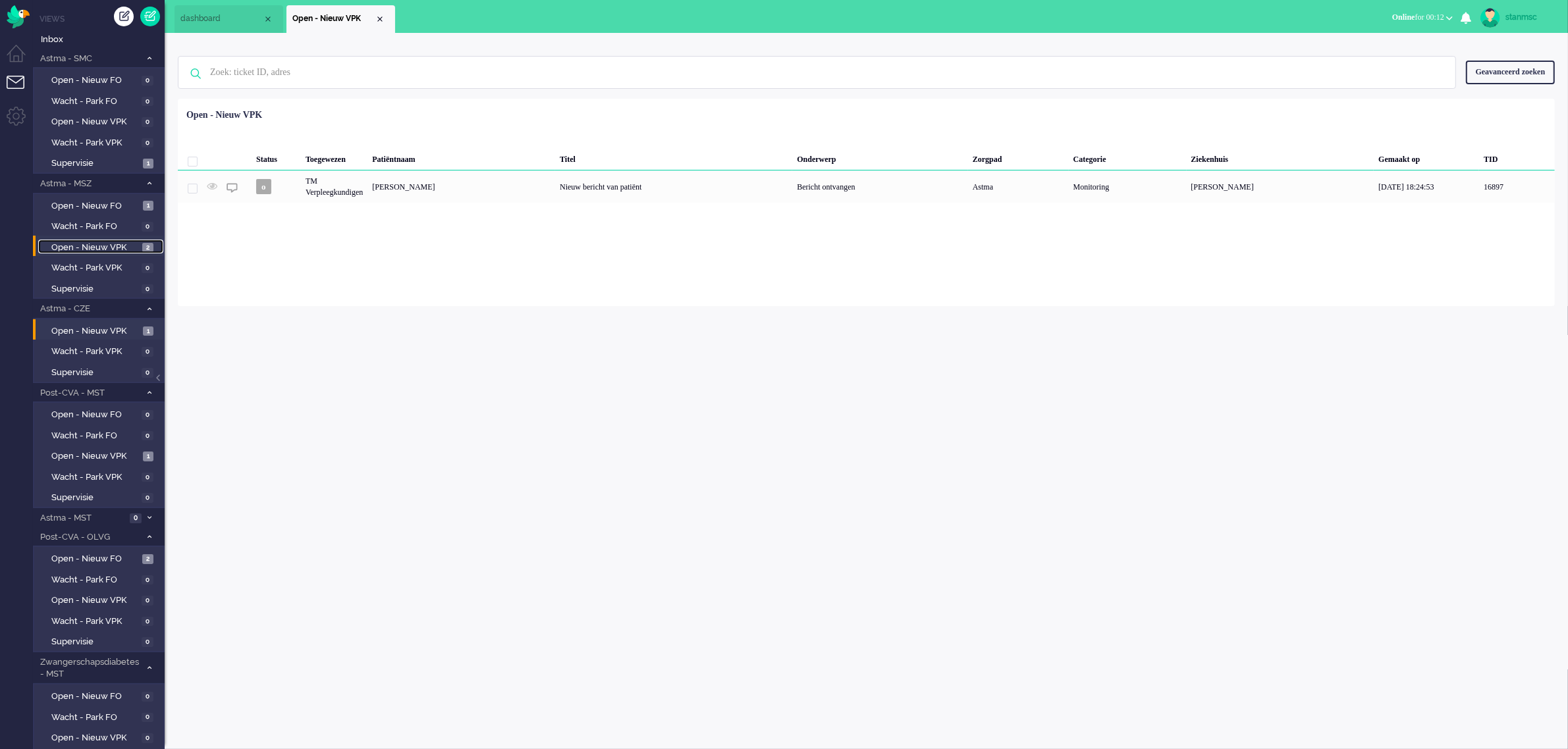
click at [101, 242] on span "Open - Nieuw VPK" at bounding box center [95, 247] width 88 height 13
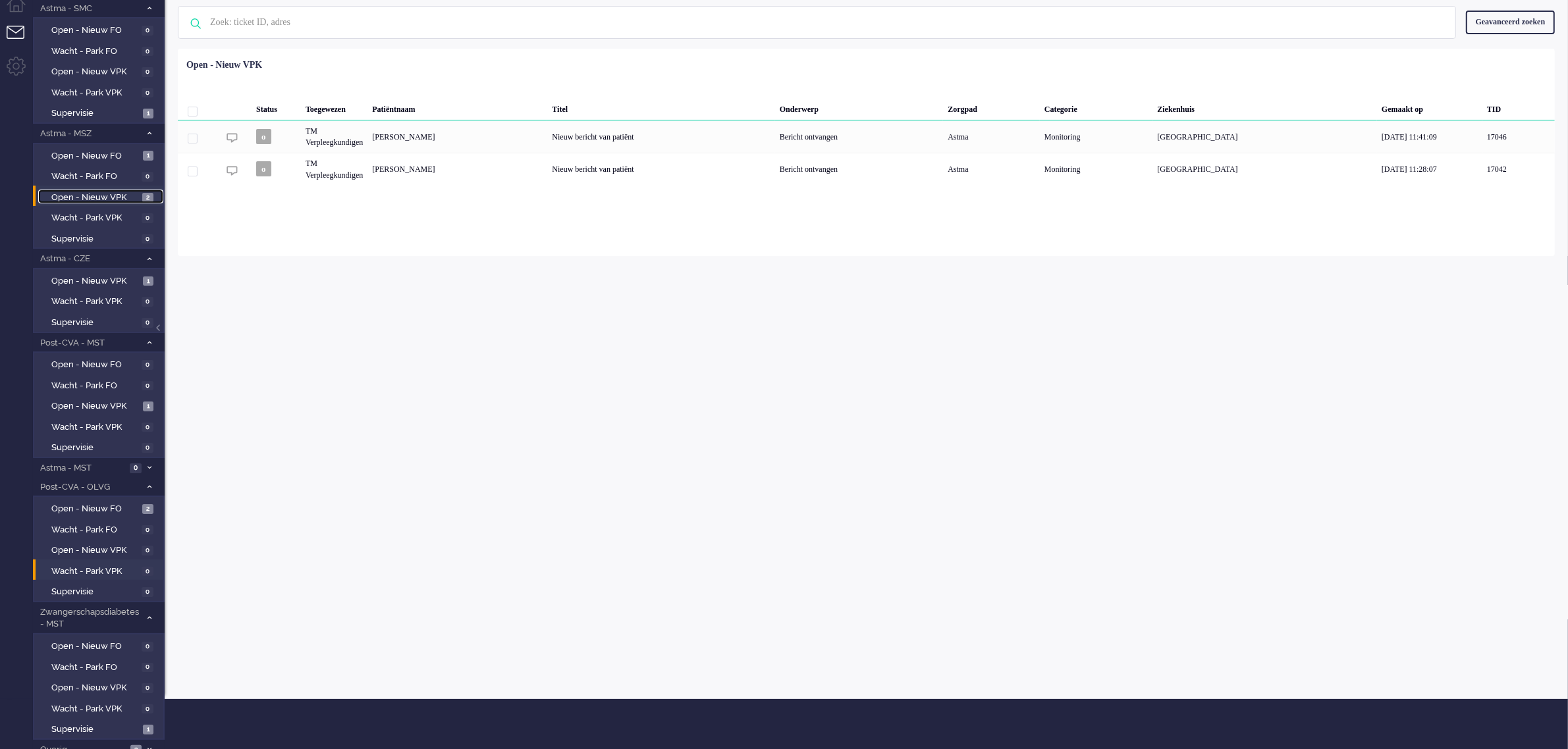
scroll to position [73, 0]
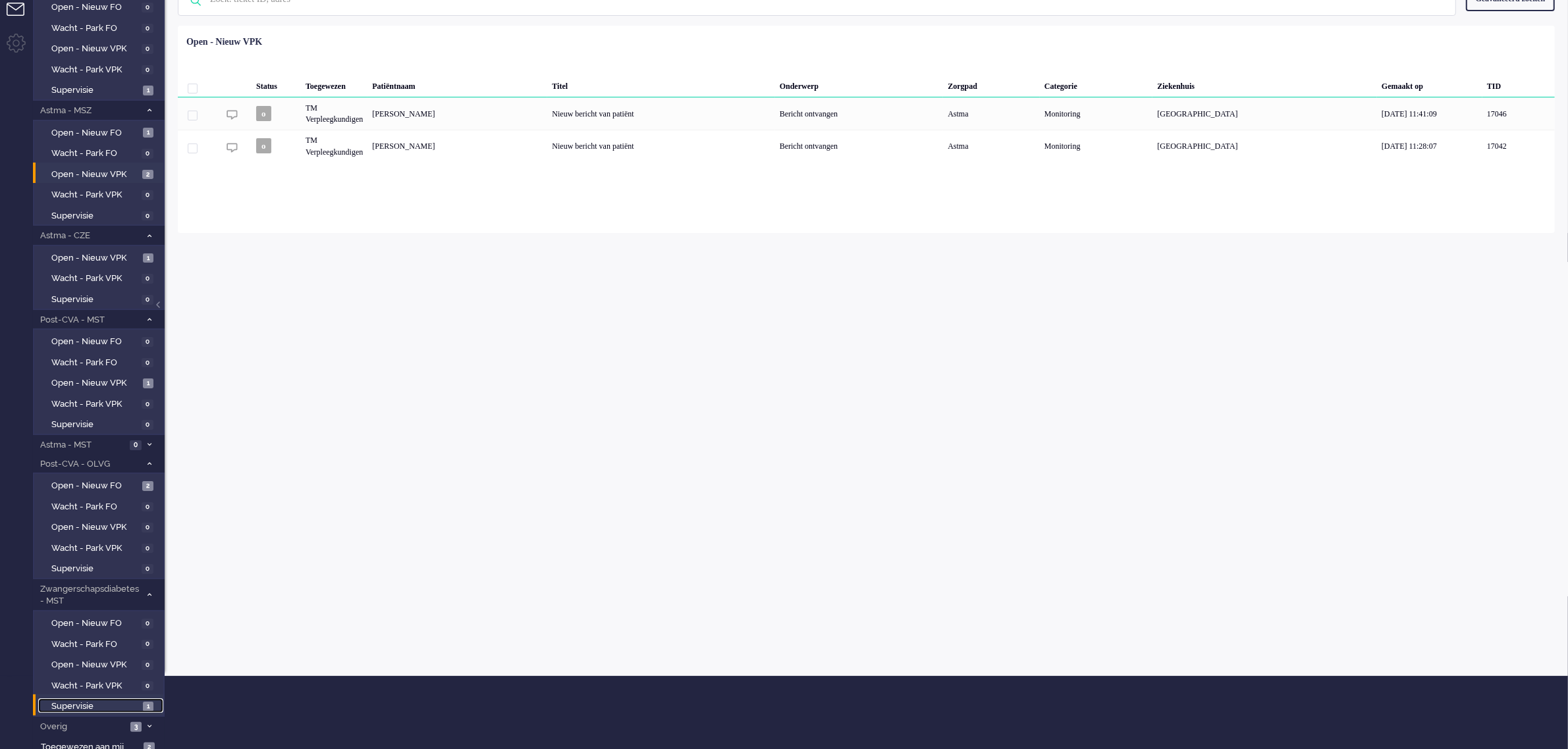
click at [80, 700] on span "Supervisie" at bounding box center [95, 706] width 88 height 13
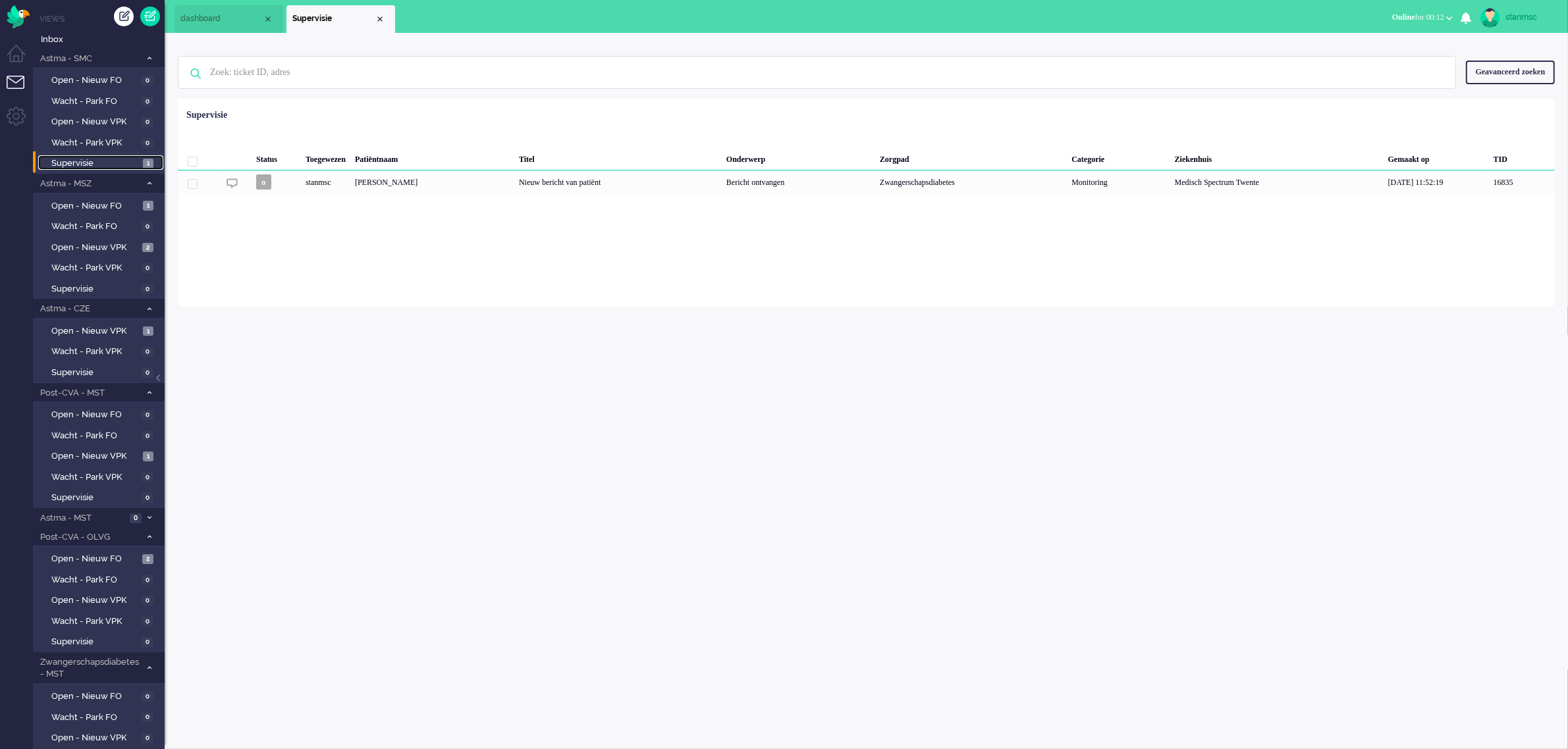
click at [83, 165] on span "Supervisie" at bounding box center [95, 163] width 88 height 13
click at [348, 188] on div "mlie" at bounding box center [325, 182] width 50 height 23
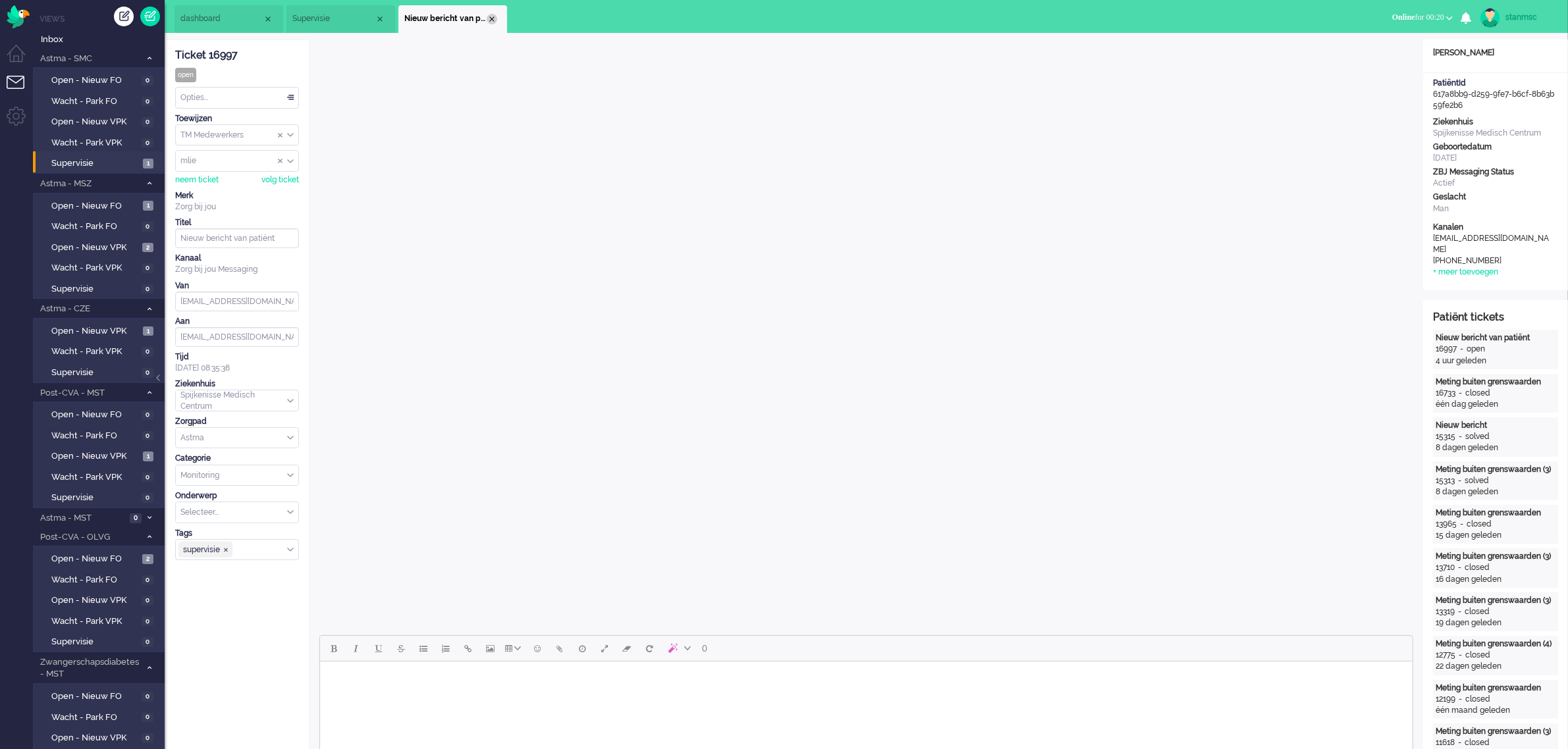
click at [492, 18] on div "Close tab" at bounding box center [492, 19] width 11 height 11
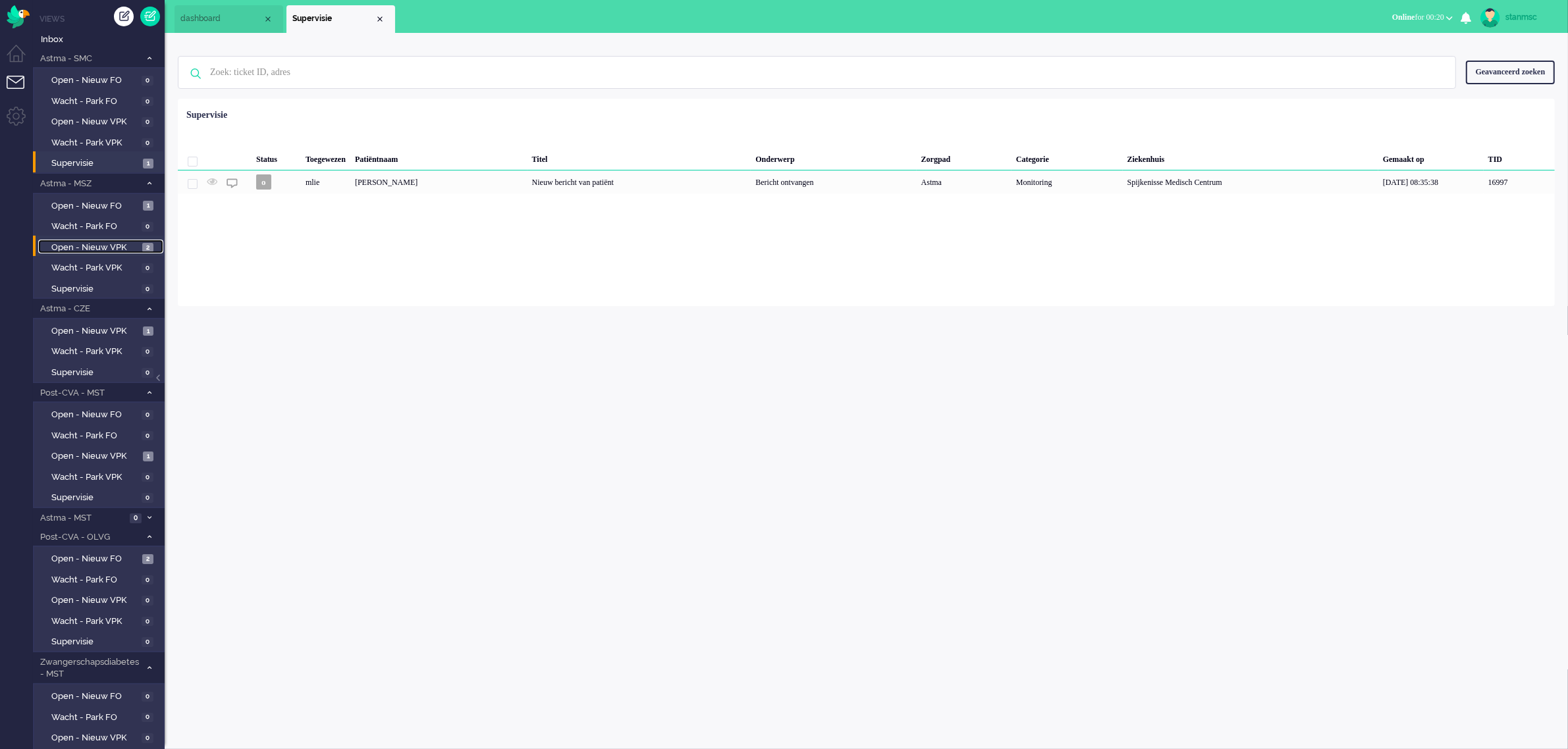
click at [108, 247] on span "Open - Nieuw VPK" at bounding box center [95, 247] width 88 height 13
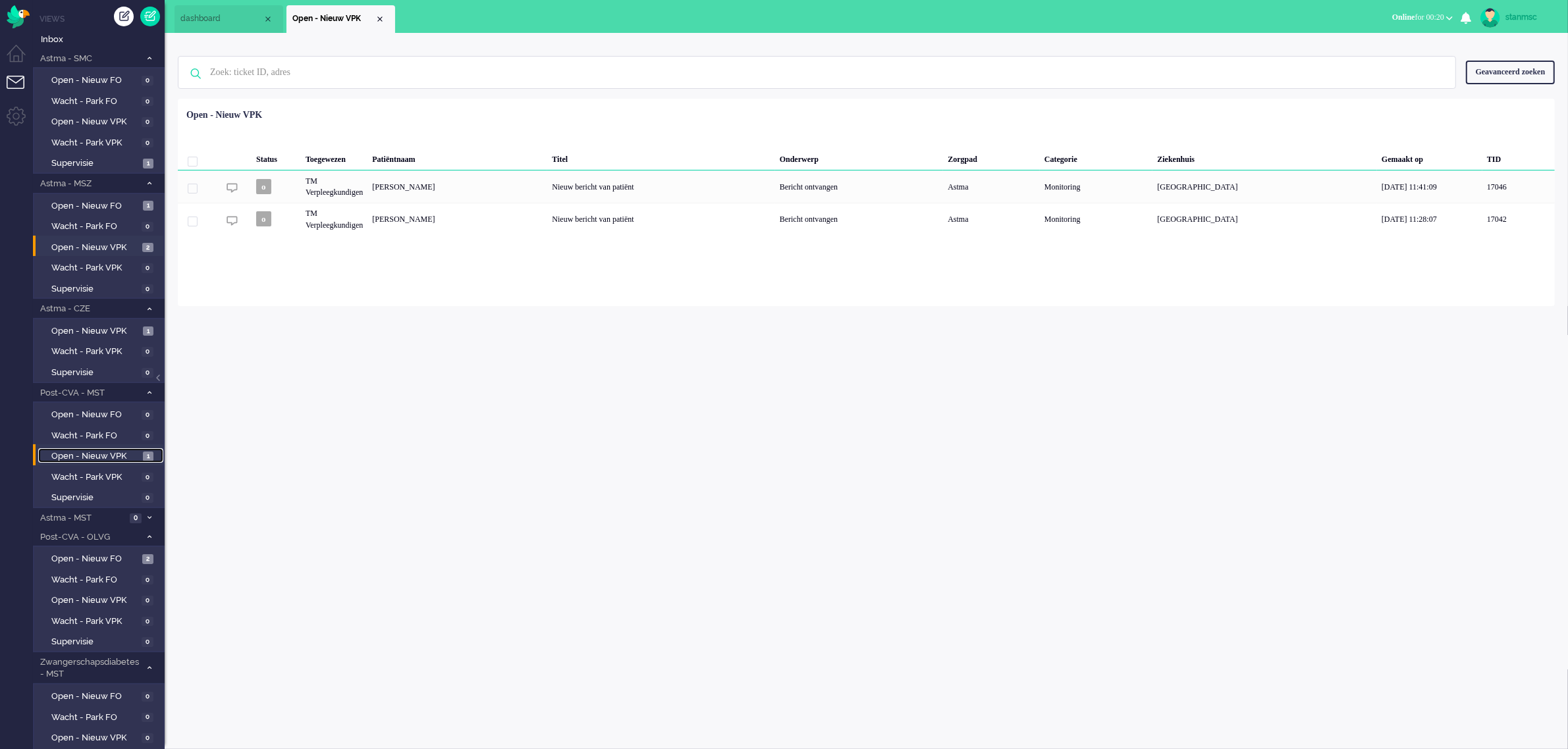
click at [100, 452] on span "Open - Nieuw VPK" at bounding box center [95, 456] width 88 height 13
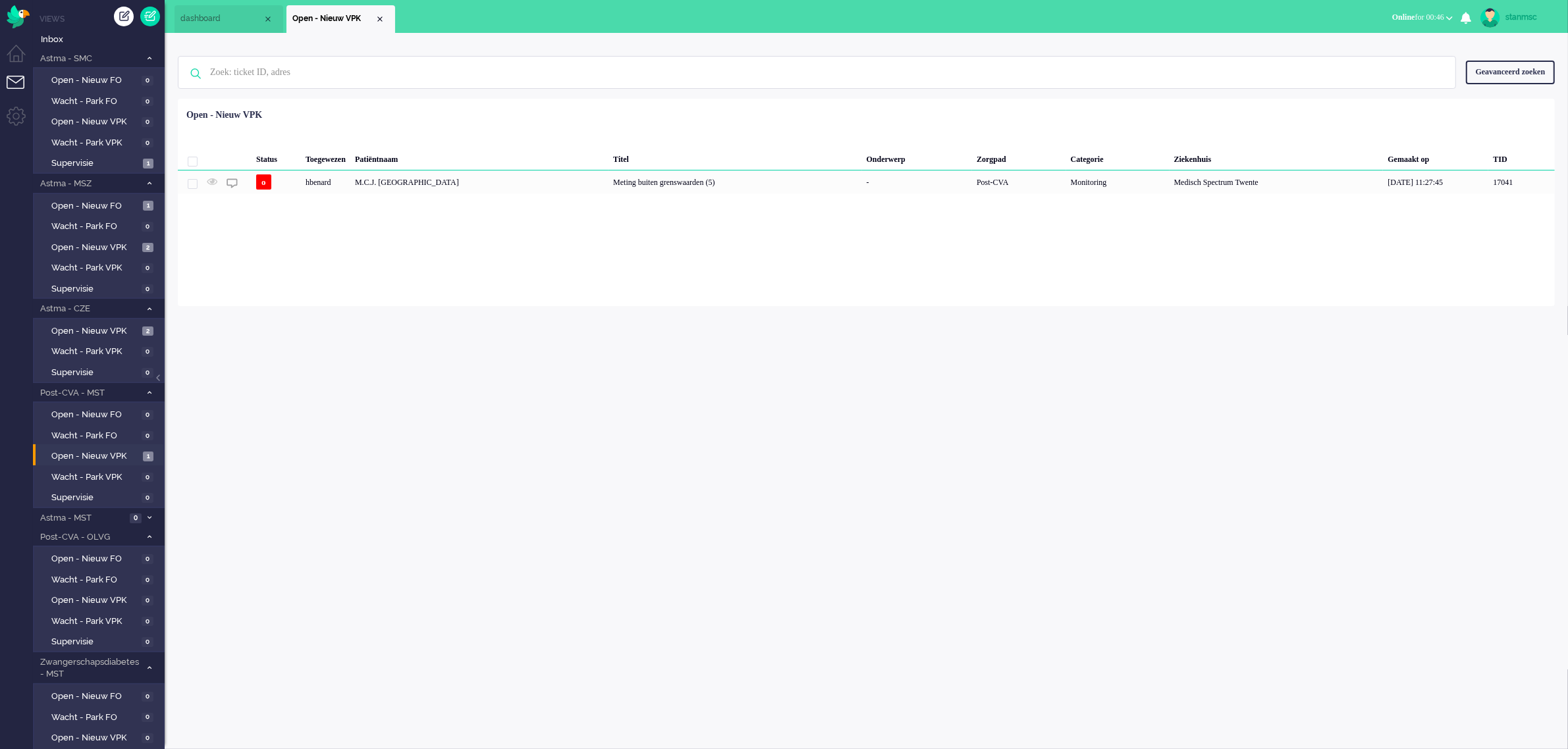
click at [1449, 12] on button "Online for 00:46" at bounding box center [1422, 17] width 77 height 19
click at [1389, 40] on label "Niet beschikbaar" at bounding box center [1399, 44] width 104 height 11
click at [67, 248] on span "Open - Nieuw VPK" at bounding box center [95, 247] width 88 height 13
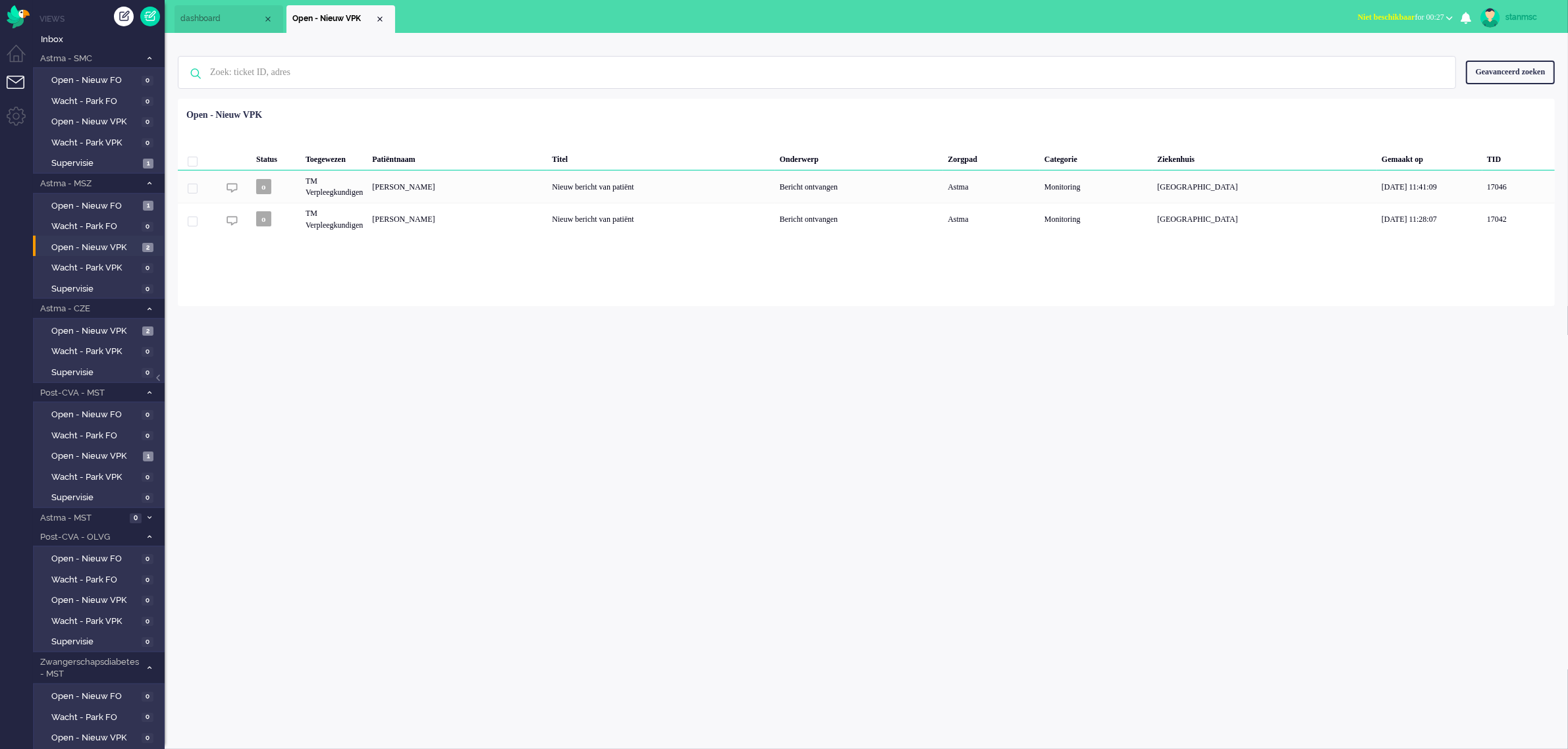
click at [1405, 19] on span "Niet beschikbaar for 00:27" at bounding box center [1401, 17] width 86 height 9
click at [1372, 59] on label "Online" at bounding box center [1399, 58] width 104 height 11
click at [1450, 17] on b "button" at bounding box center [1450, 18] width 7 height 4
click at [1414, 46] on label "Niet beschikbaar" at bounding box center [1399, 44] width 104 height 11
click at [1505, 20] on link "stanmsc" at bounding box center [1517, 17] width 77 height 19
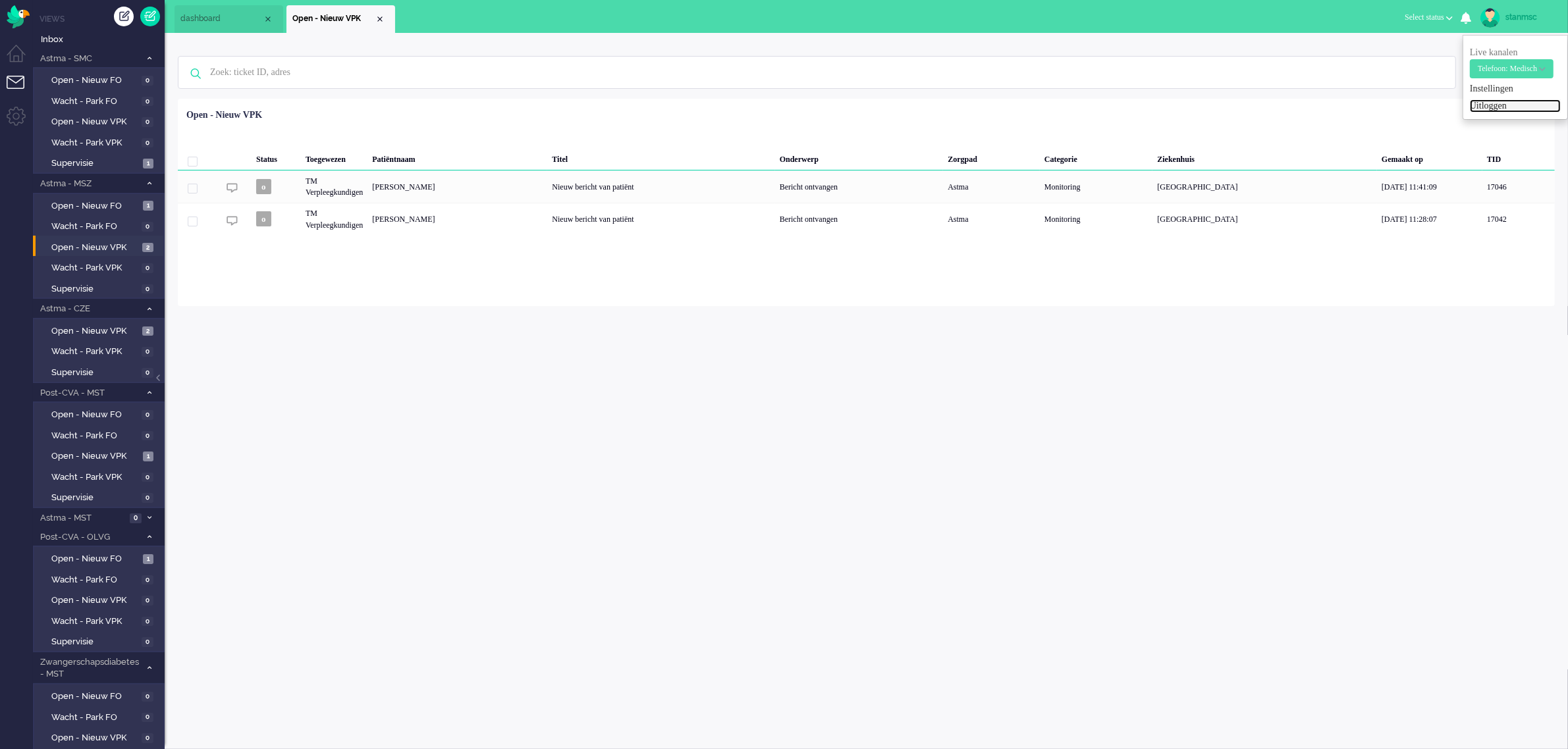
click at [1499, 104] on link "Uitloggen" at bounding box center [1516, 106] width 91 height 13
